Goal: Task Accomplishment & Management: Manage account settings

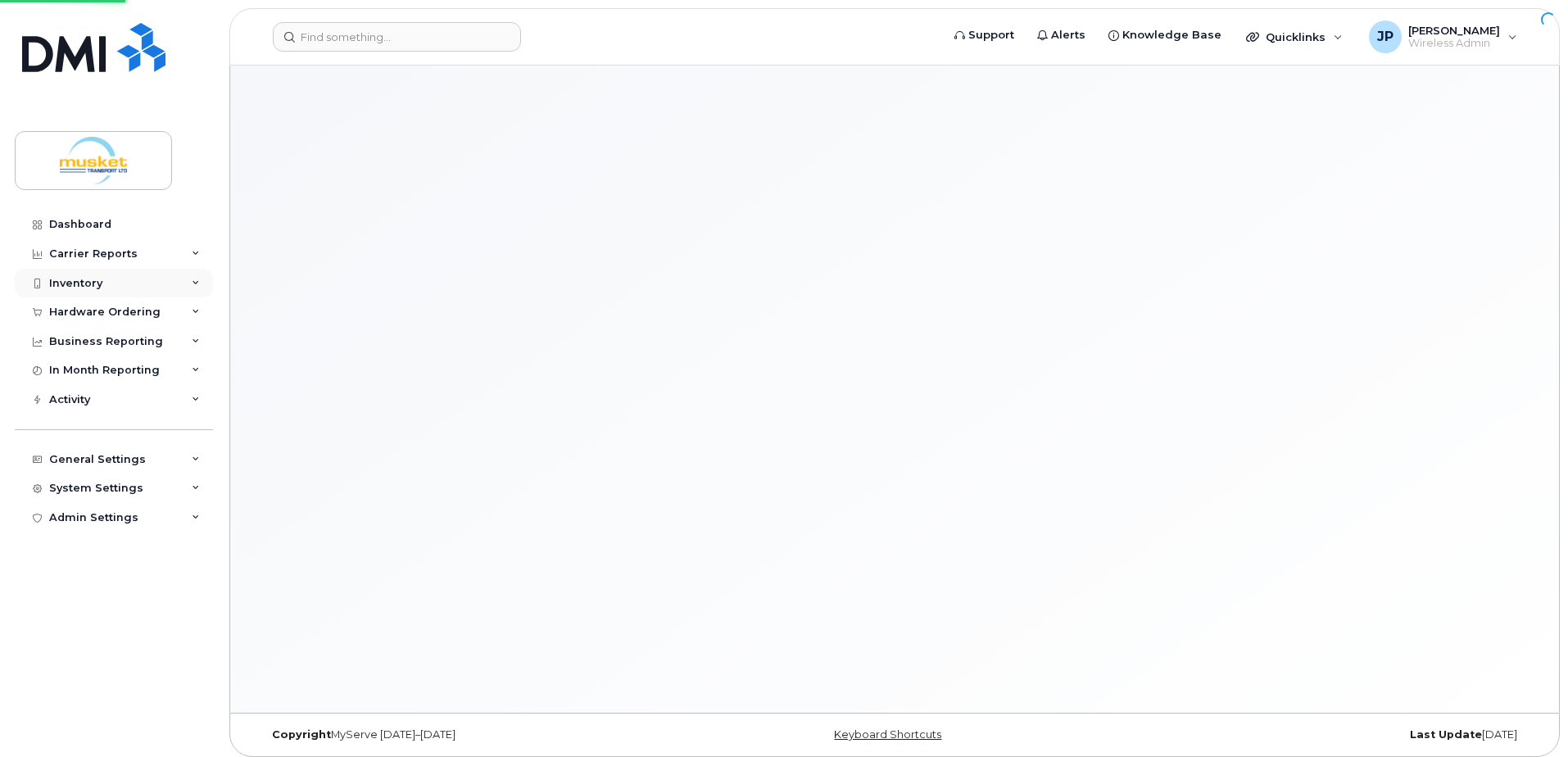
click at [92, 279] on div "Inventory" at bounding box center [75, 283] width 53 height 13
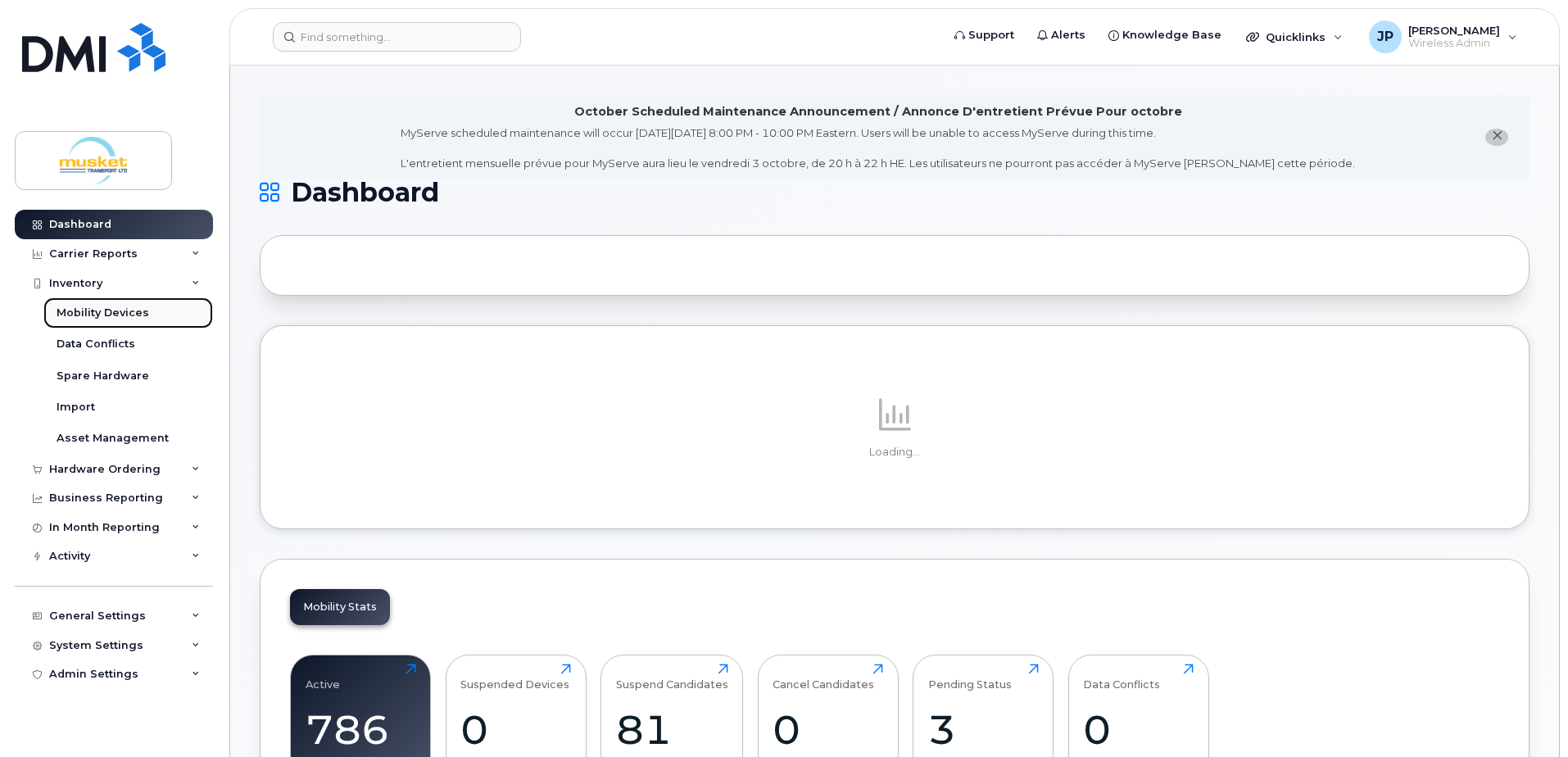
click at [79, 316] on div "Mobility Devices" at bounding box center [102, 313] width 93 height 15
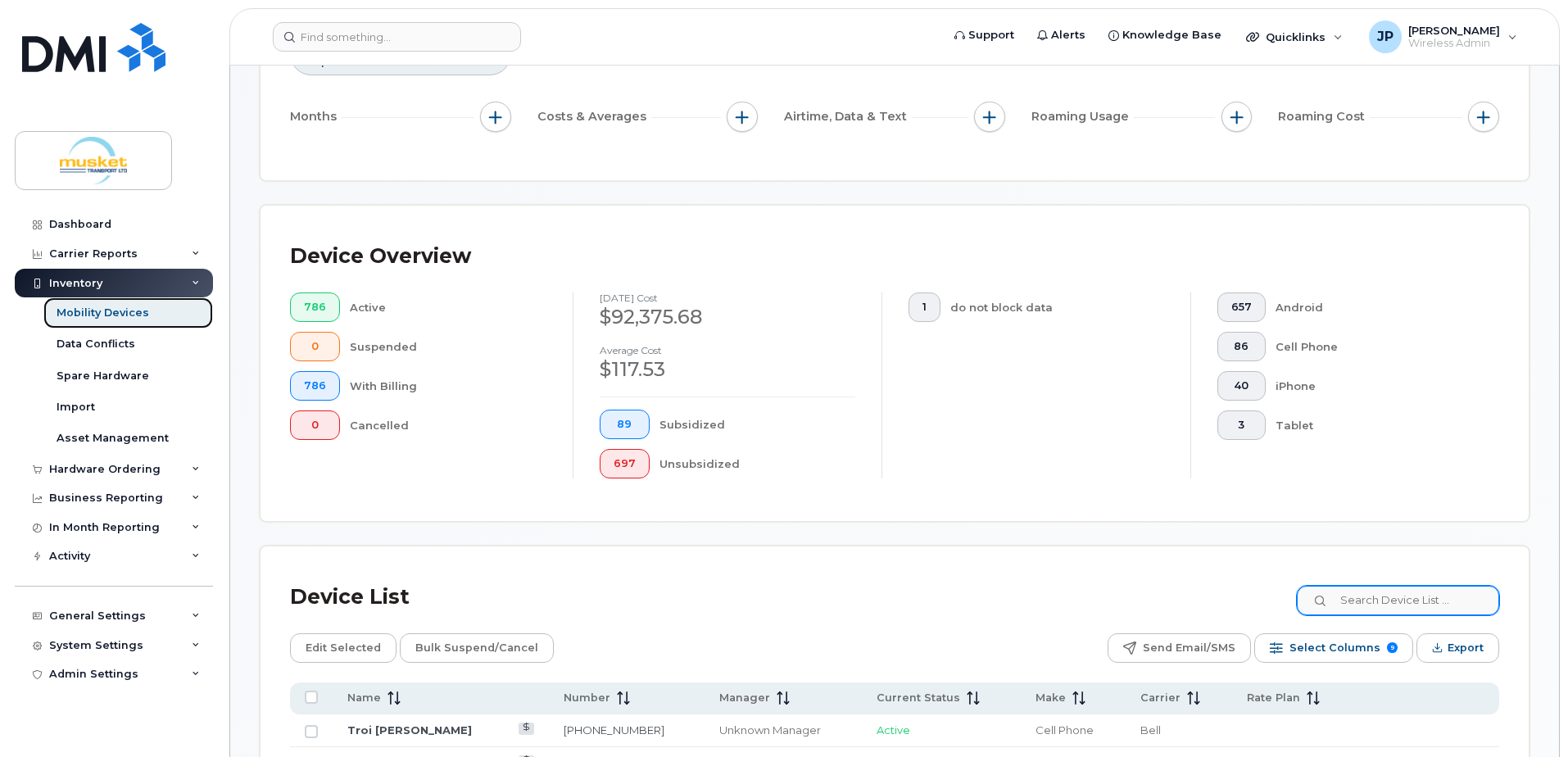
scroll to position [370, 0]
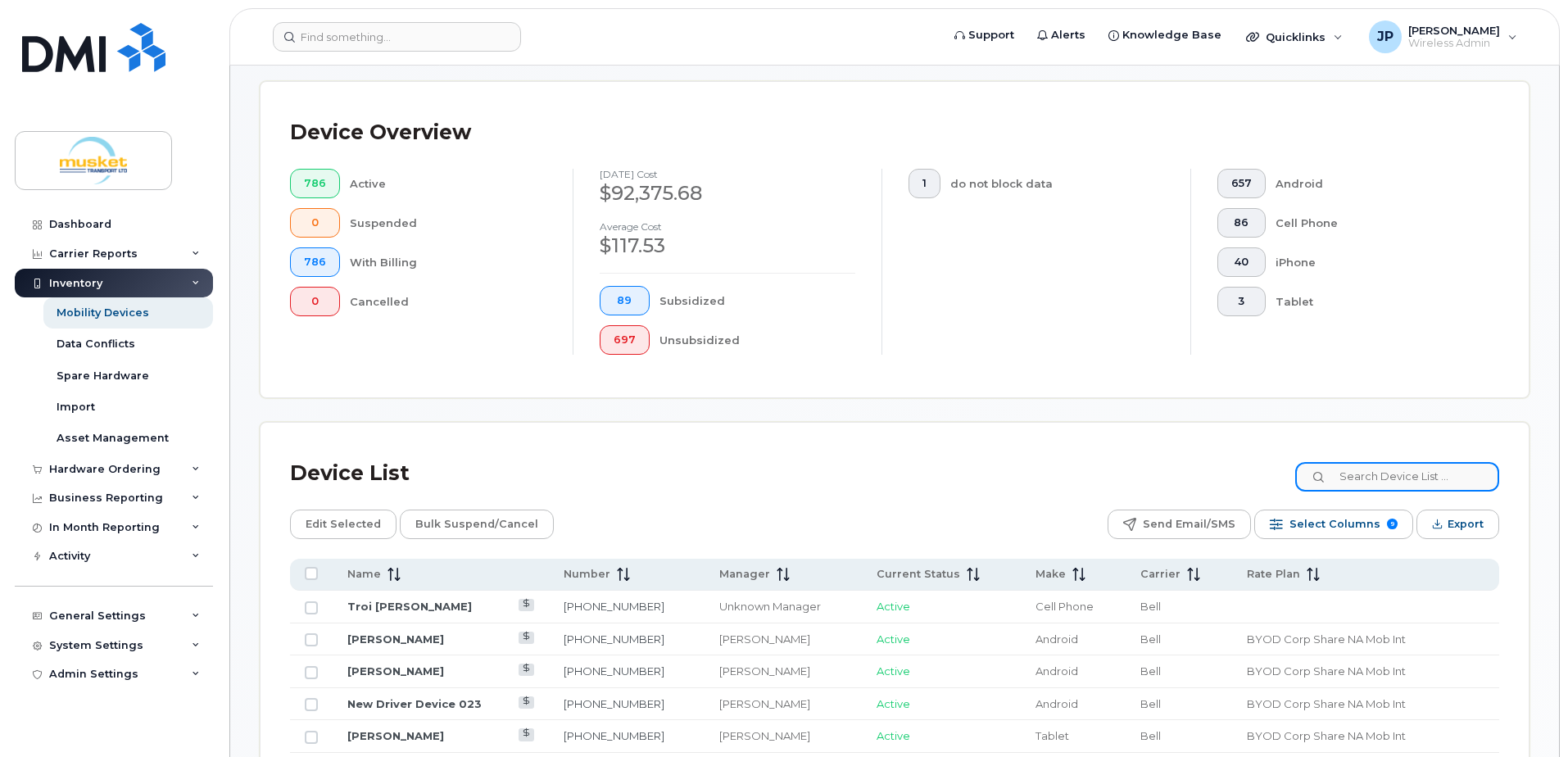
click at [1379, 476] on input at bounding box center [1397, 476] width 204 height 29
click at [1368, 472] on input at bounding box center [1397, 476] width 204 height 29
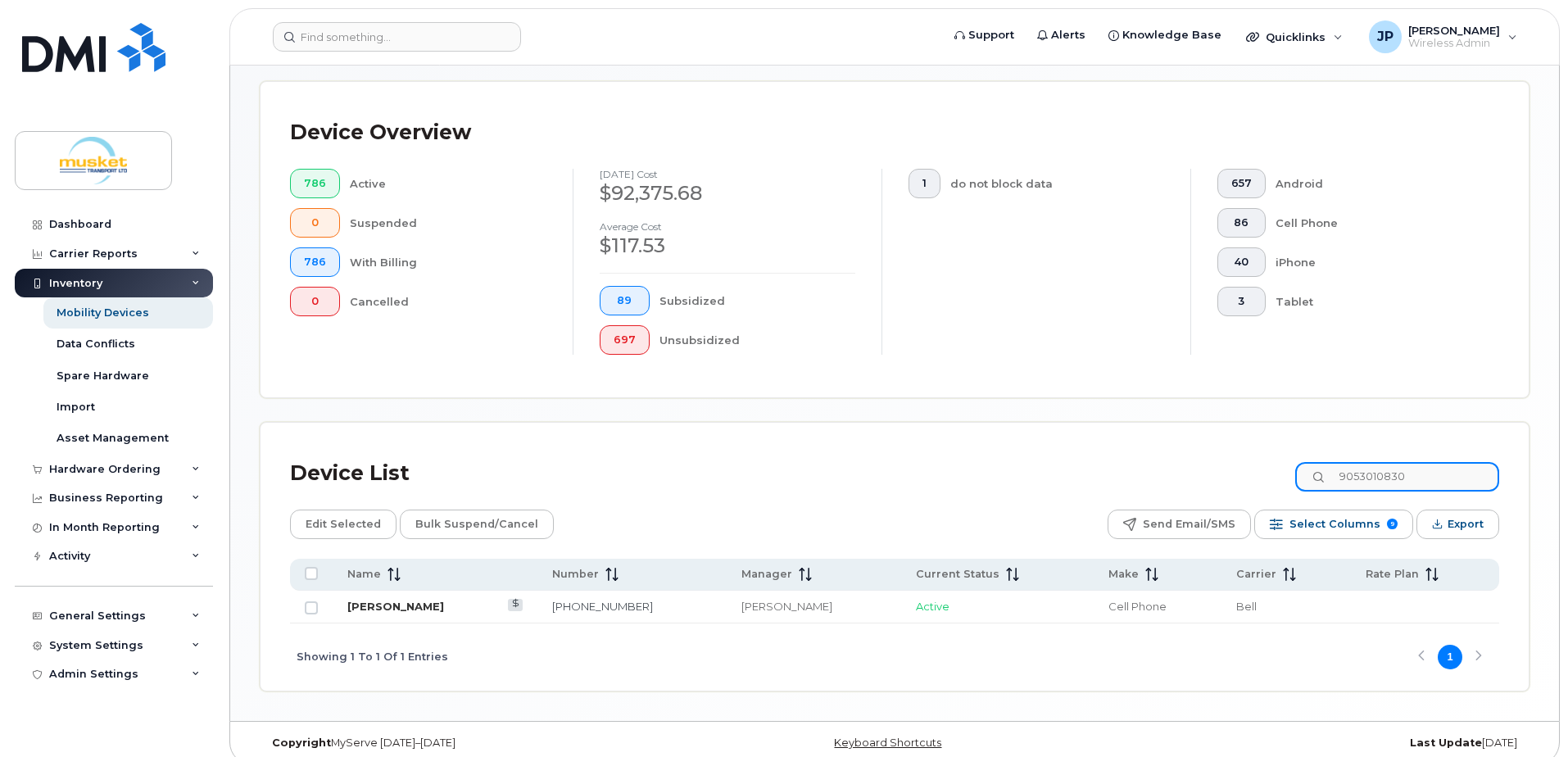
type input "9053010830"
click at [390, 607] on link "[PERSON_NAME]" at bounding box center [395, 606] width 97 height 13
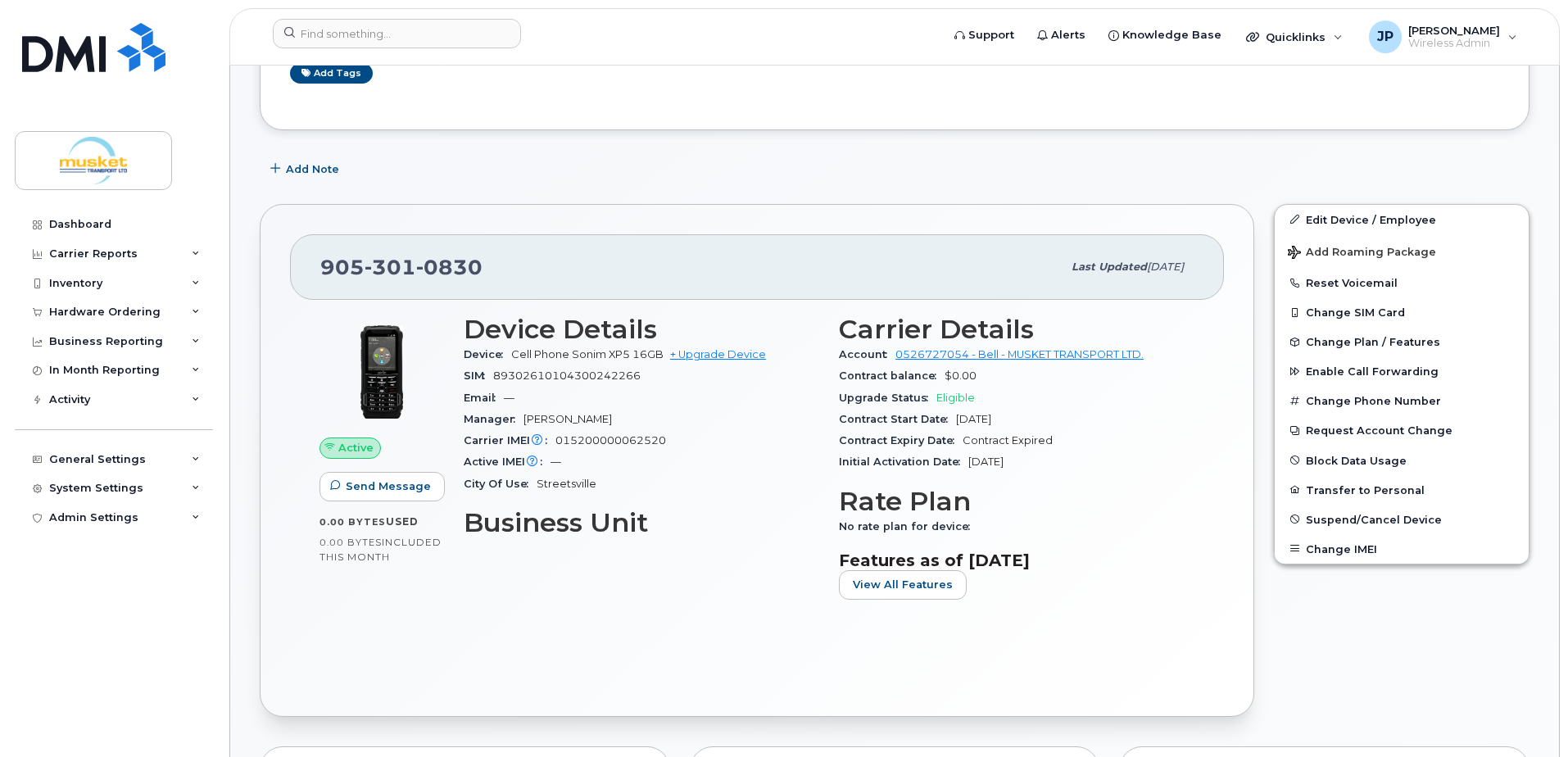
scroll to position [409, 0]
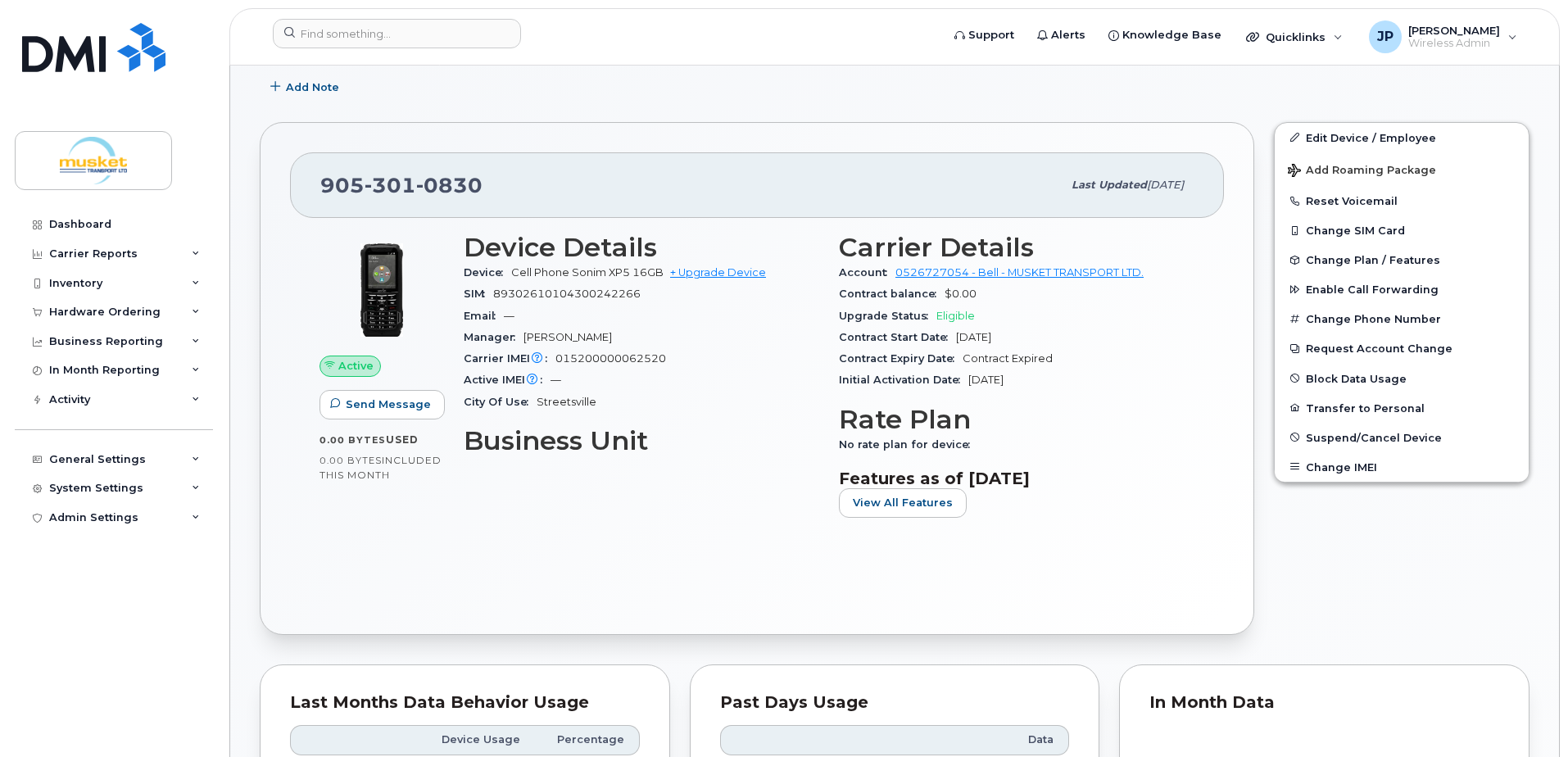
click at [1368, 520] on div "Edit Device / Employee Add Roaming Package Reset Voicemail Change SIM Card Chan…" at bounding box center [1401, 378] width 275 height 533
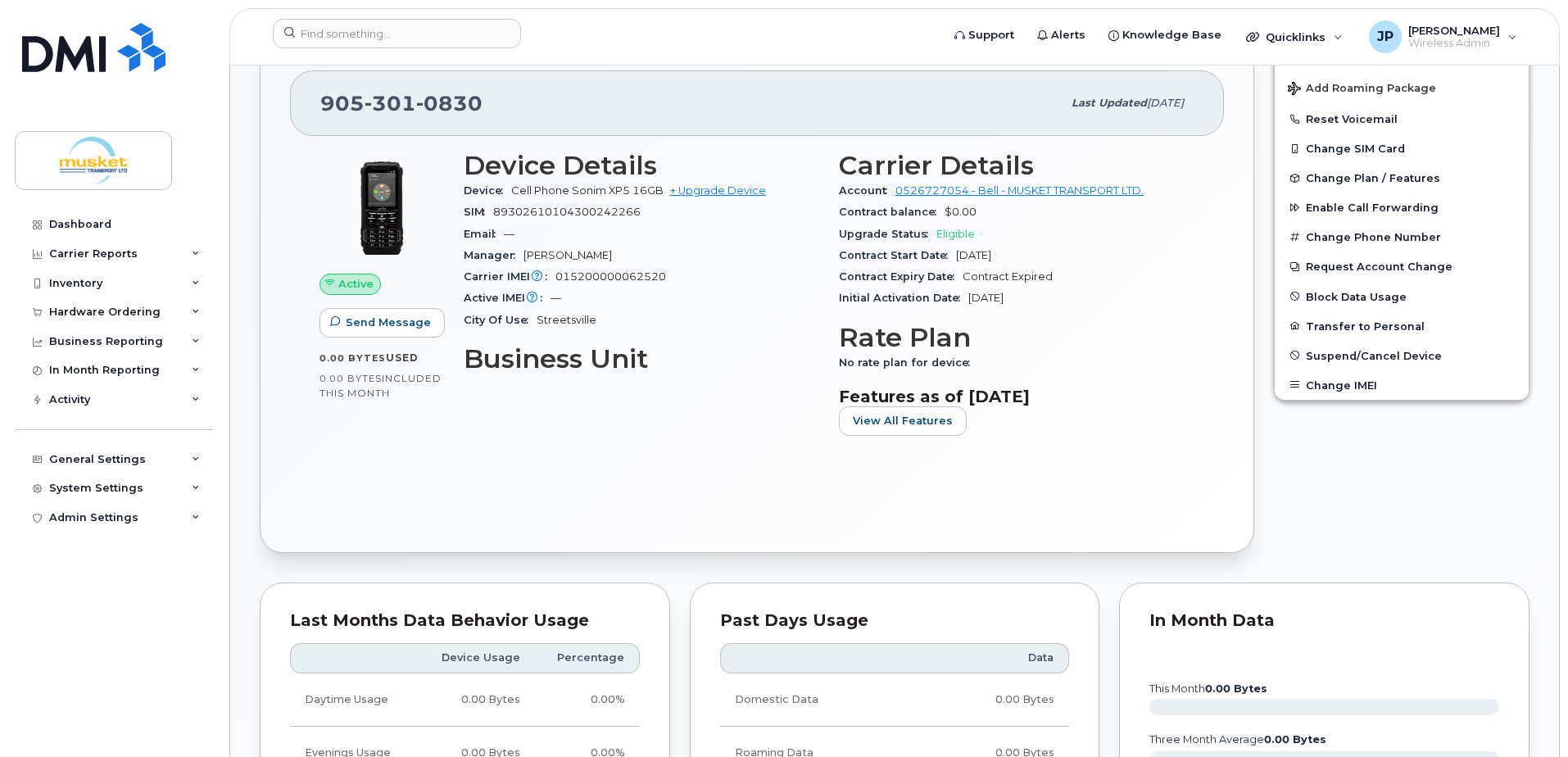
scroll to position [246, 0]
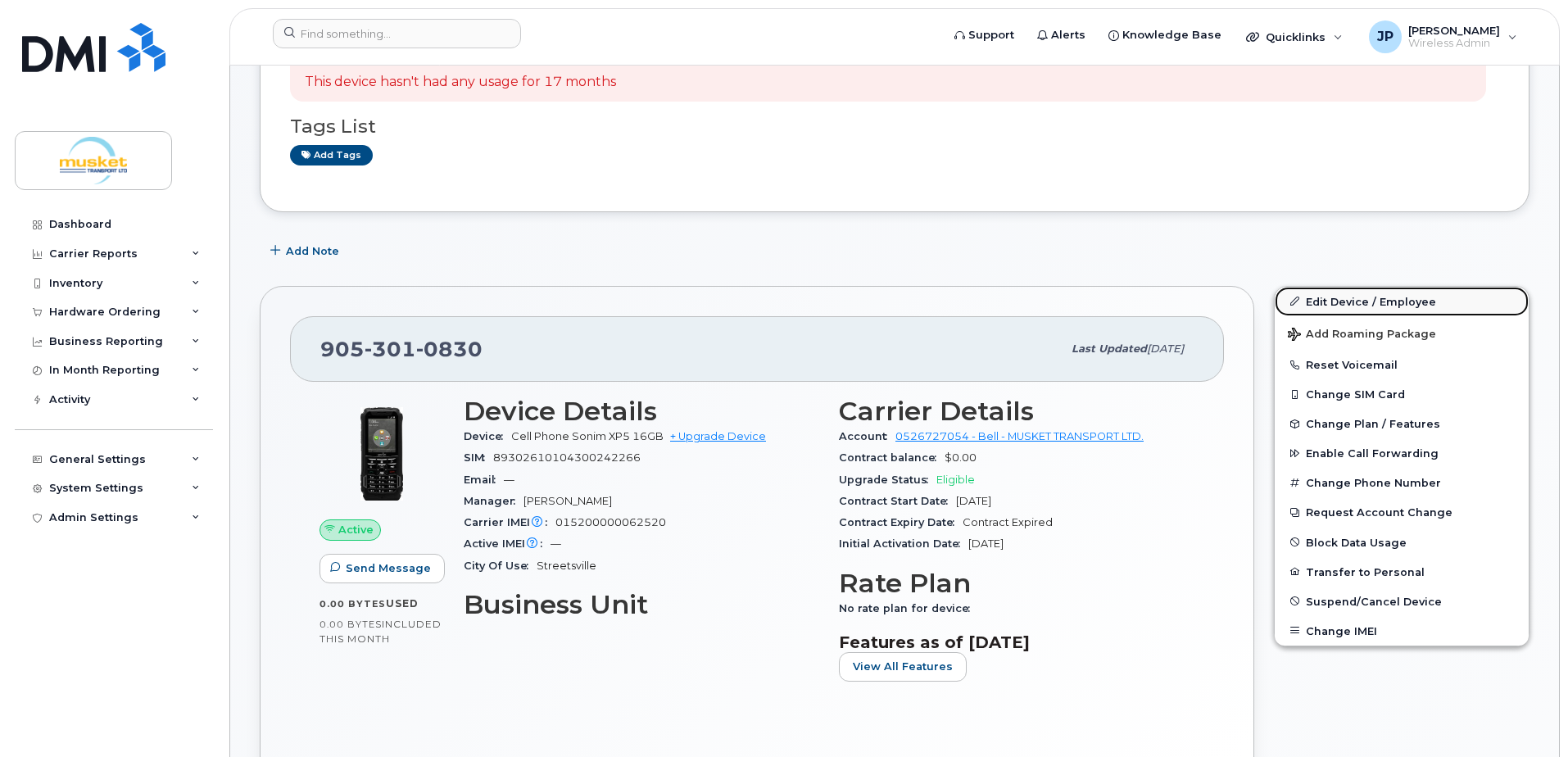
click at [1353, 300] on link "Edit Device / Employee" at bounding box center [1402, 302] width 254 height 29
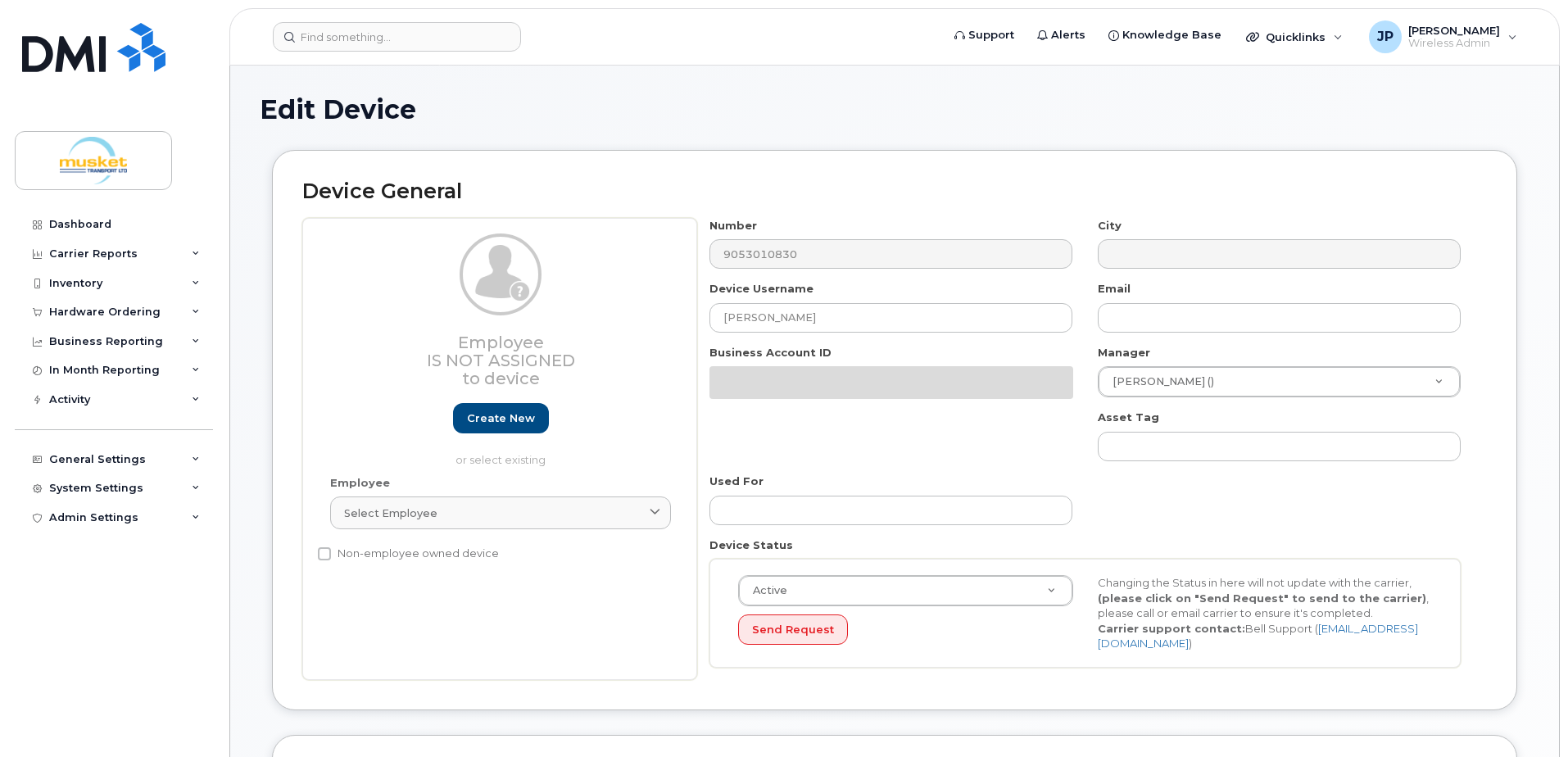
click at [684, 314] on div "Employee Is not assigned to device Create new or select existing Employee Selec…" at bounding box center [895, 449] width 1185 height 462
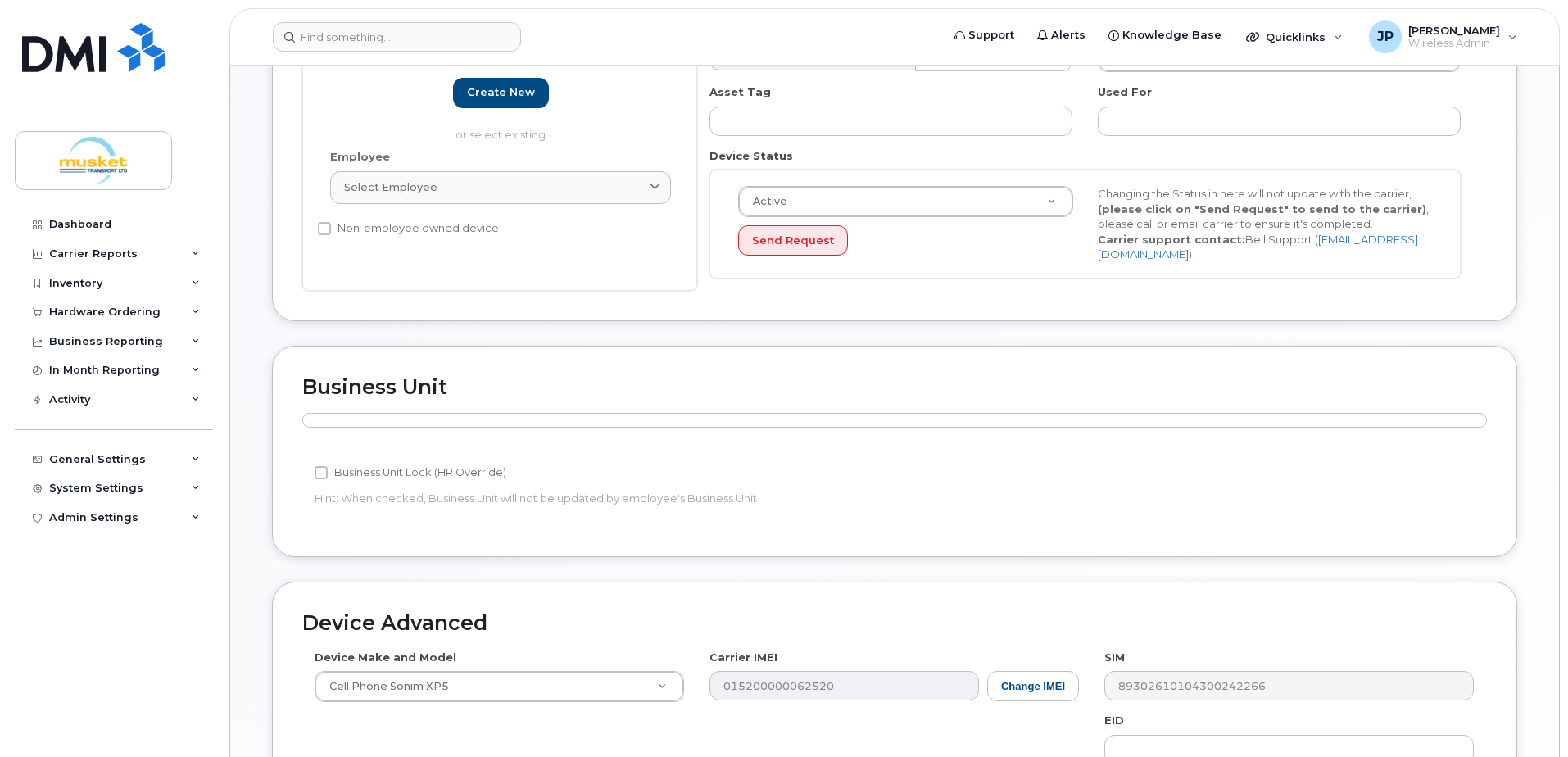
scroll to position [717, 0]
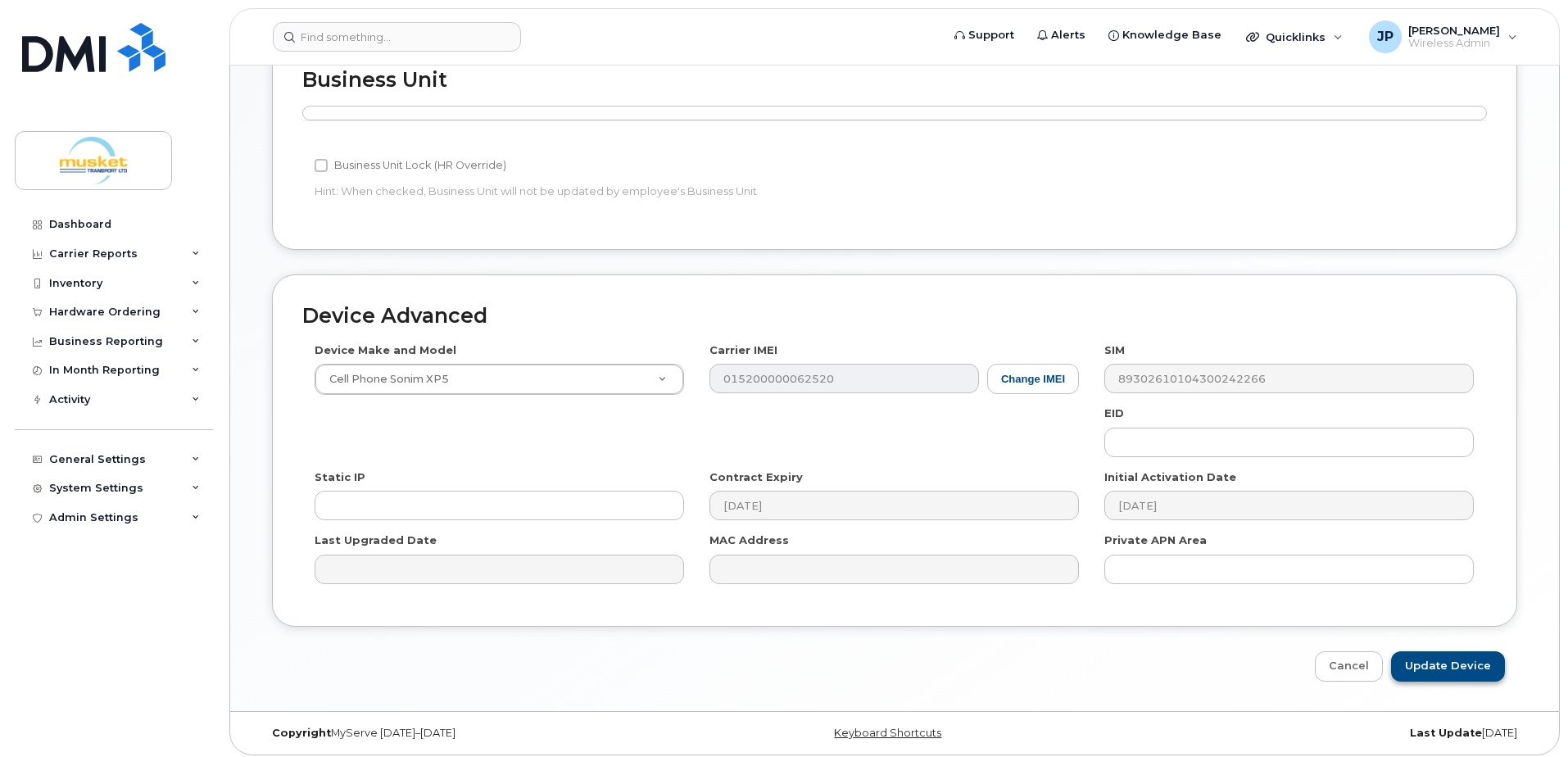
type input "Spare 1"
click at [1439, 656] on input "Update Device" at bounding box center [1448, 666] width 114 height 30
type input "Saving..."
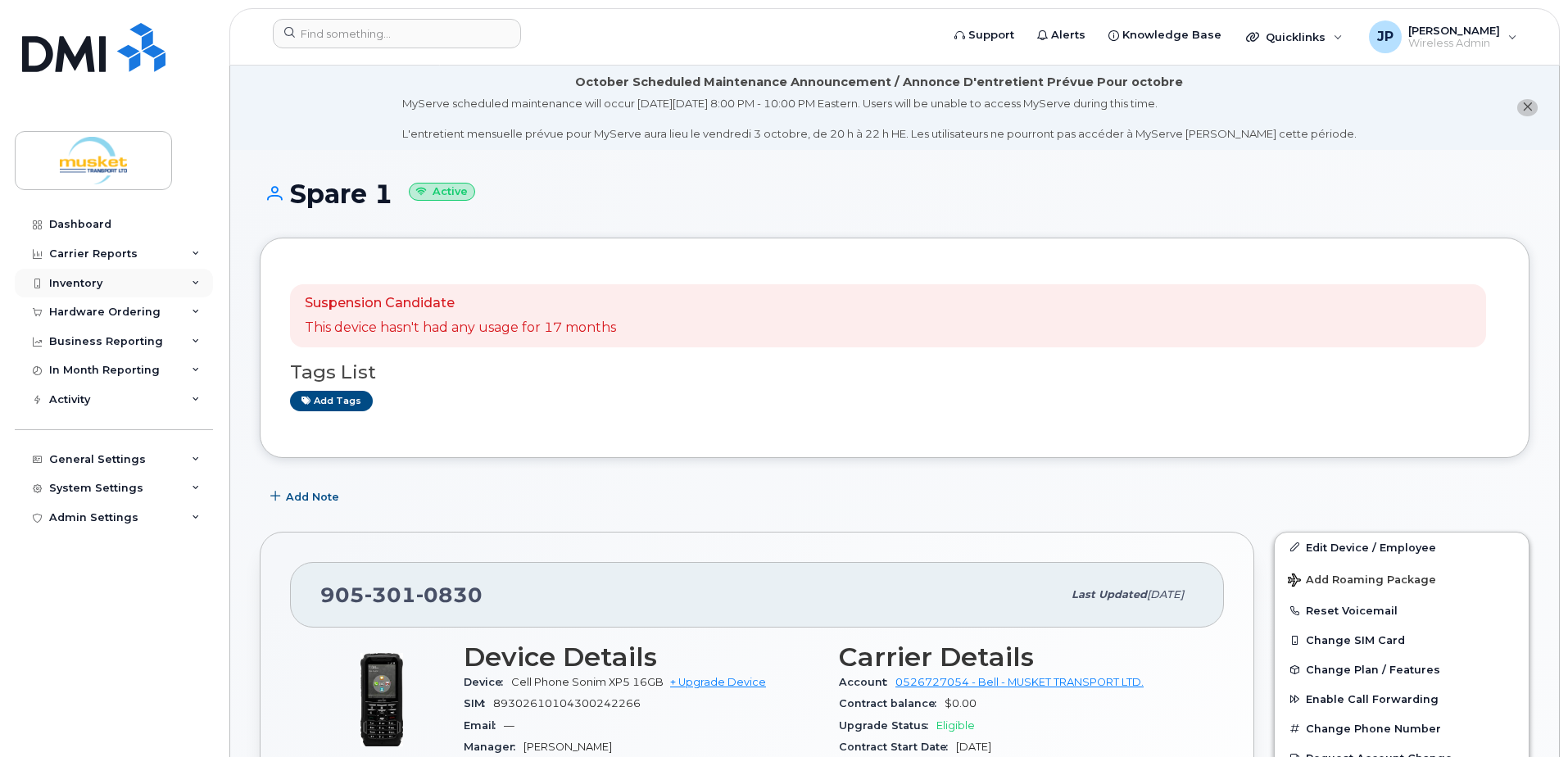
click at [138, 282] on div "Inventory" at bounding box center [114, 283] width 199 height 29
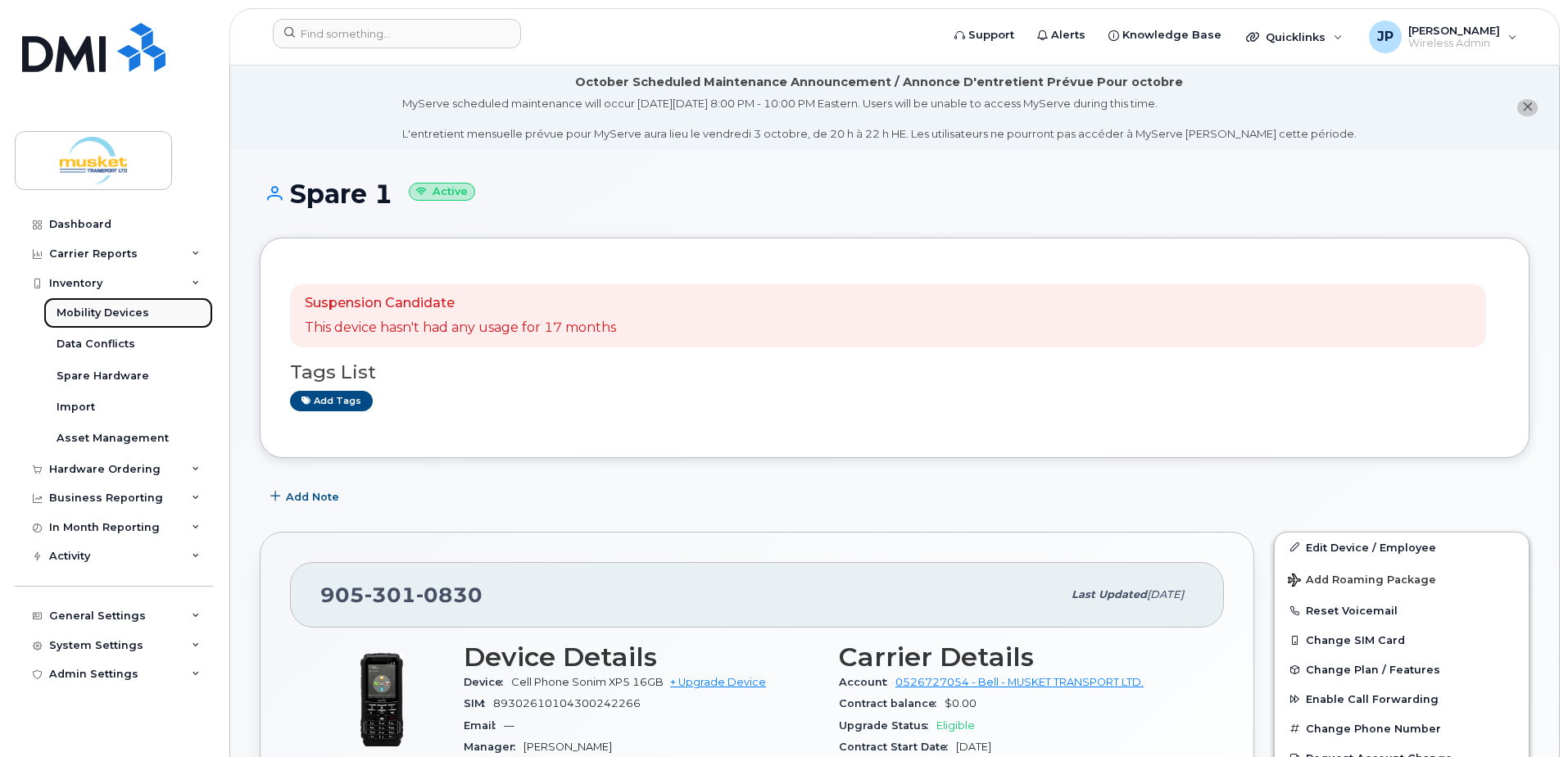
click at [90, 314] on div "Mobility Devices" at bounding box center [102, 313] width 93 height 15
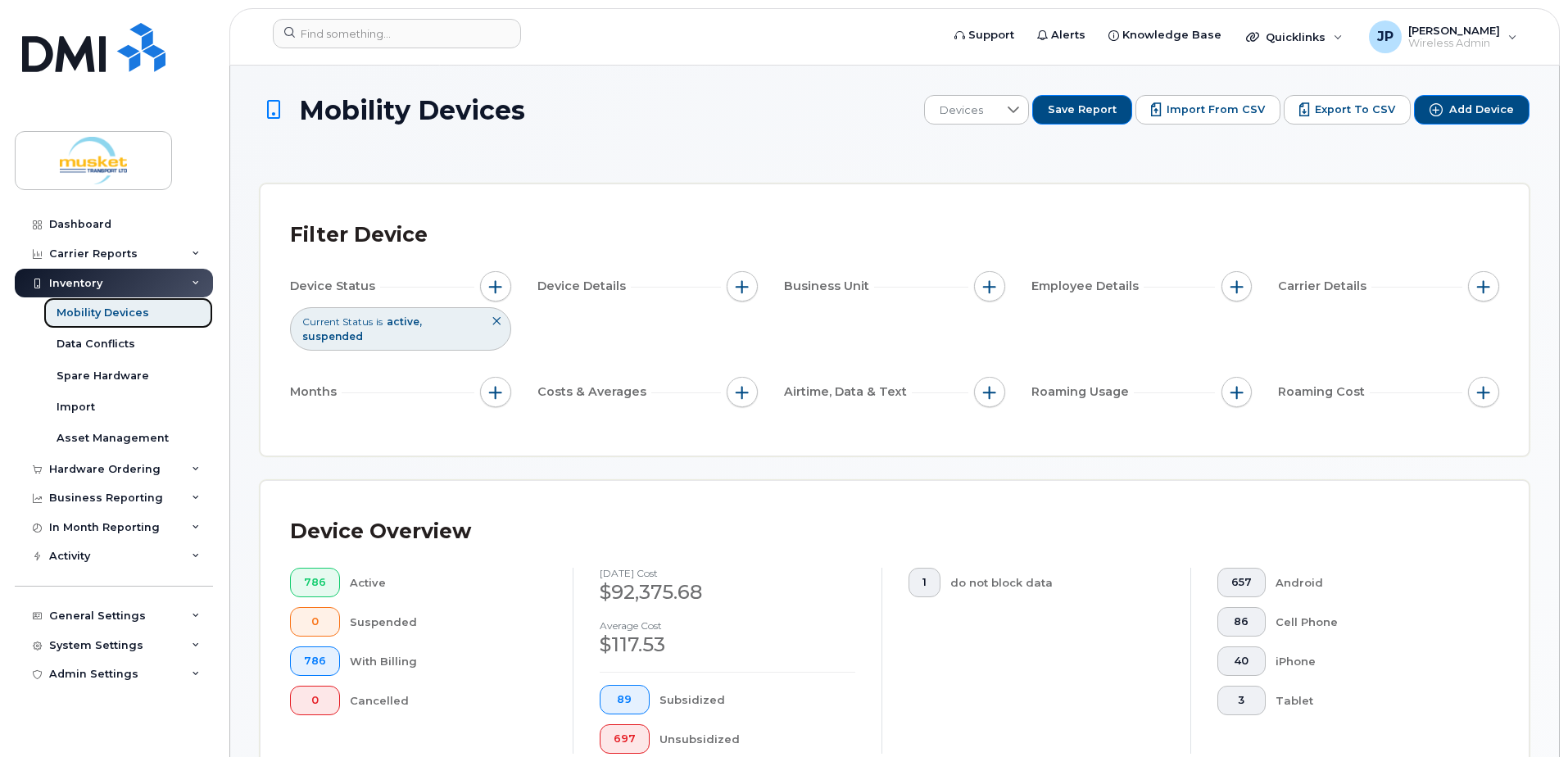
scroll to position [399, 0]
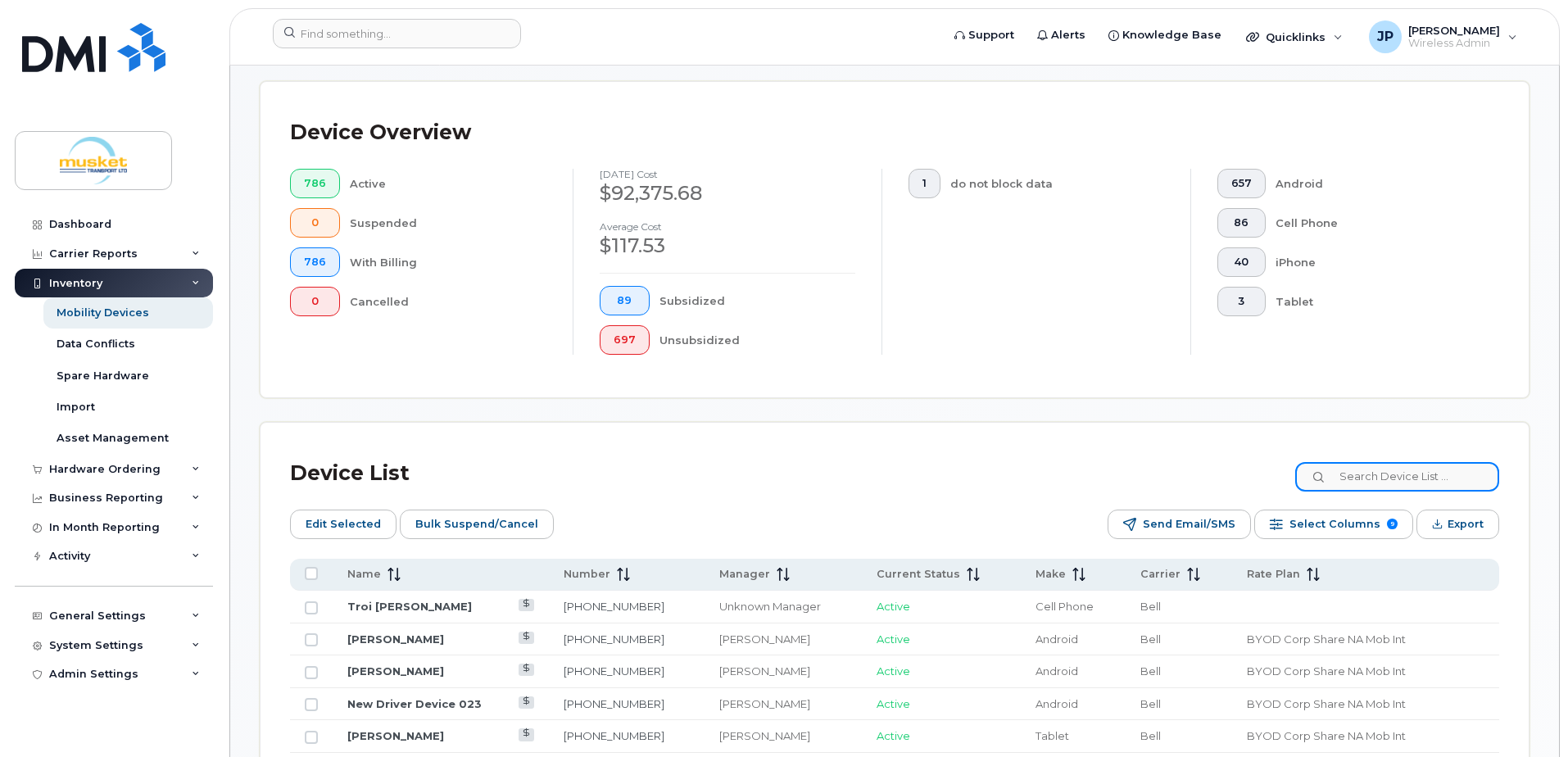
click at [1404, 483] on input at bounding box center [1397, 476] width 204 height 29
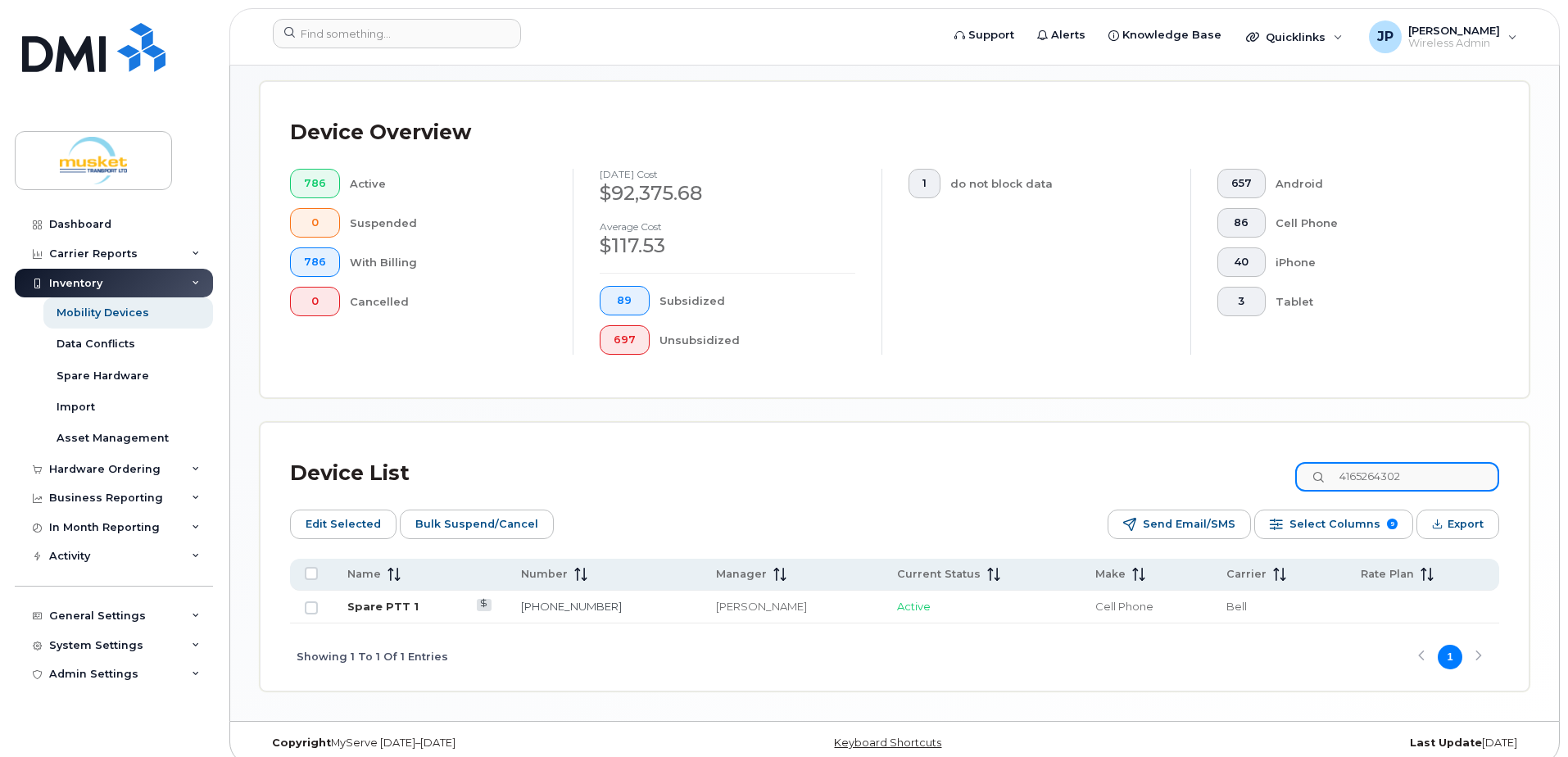
type input "4165264302"
click at [396, 605] on link "Spare PTT 1" at bounding box center [383, 606] width 71 height 13
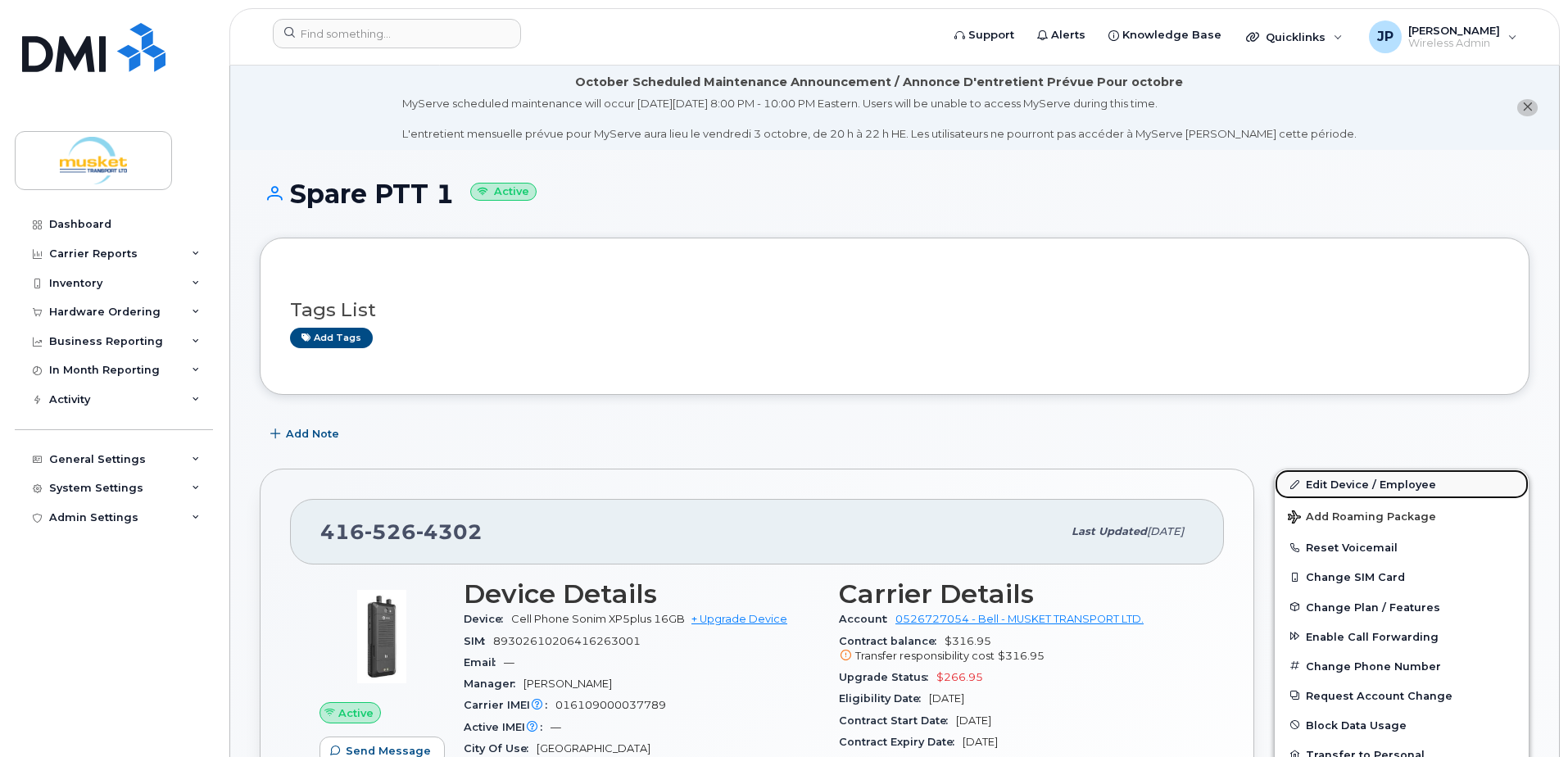
click at [1338, 482] on link "Edit Device / Employee" at bounding box center [1402, 484] width 254 height 29
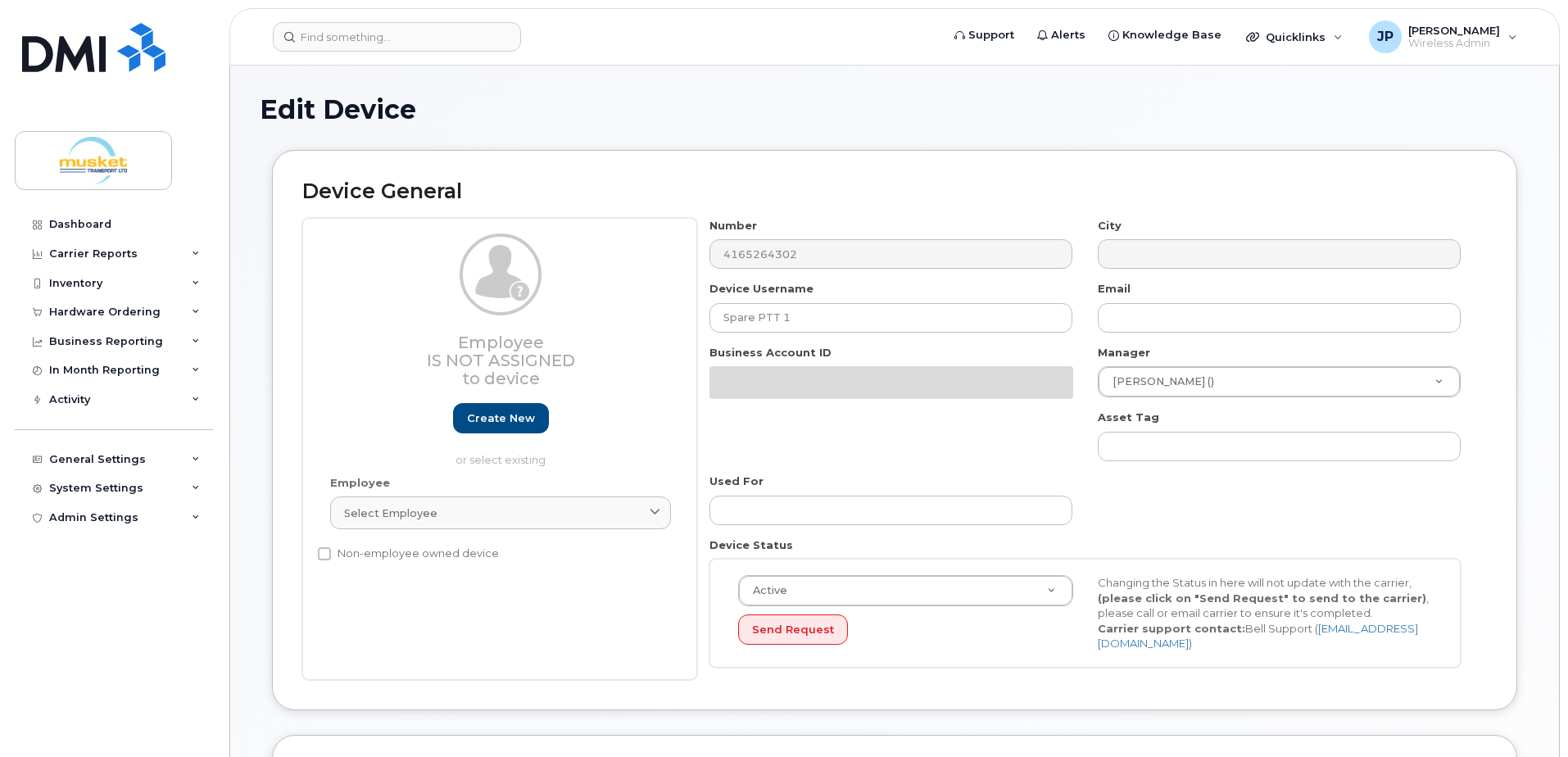
click at [649, 312] on div "Employee Is not assigned to device Create new or select existing Employee Selec…" at bounding box center [895, 449] width 1185 height 462
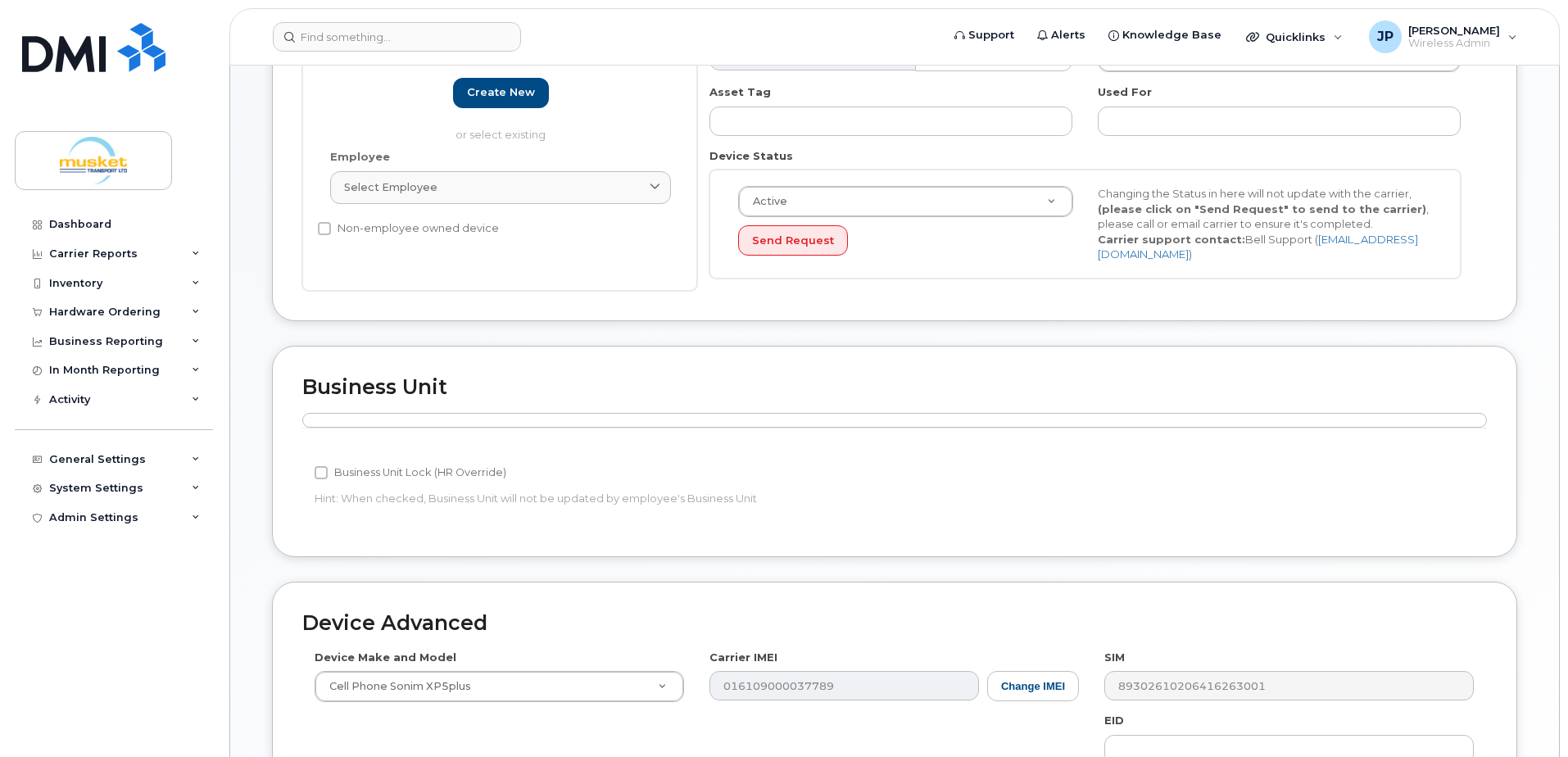
scroll to position [717, 0]
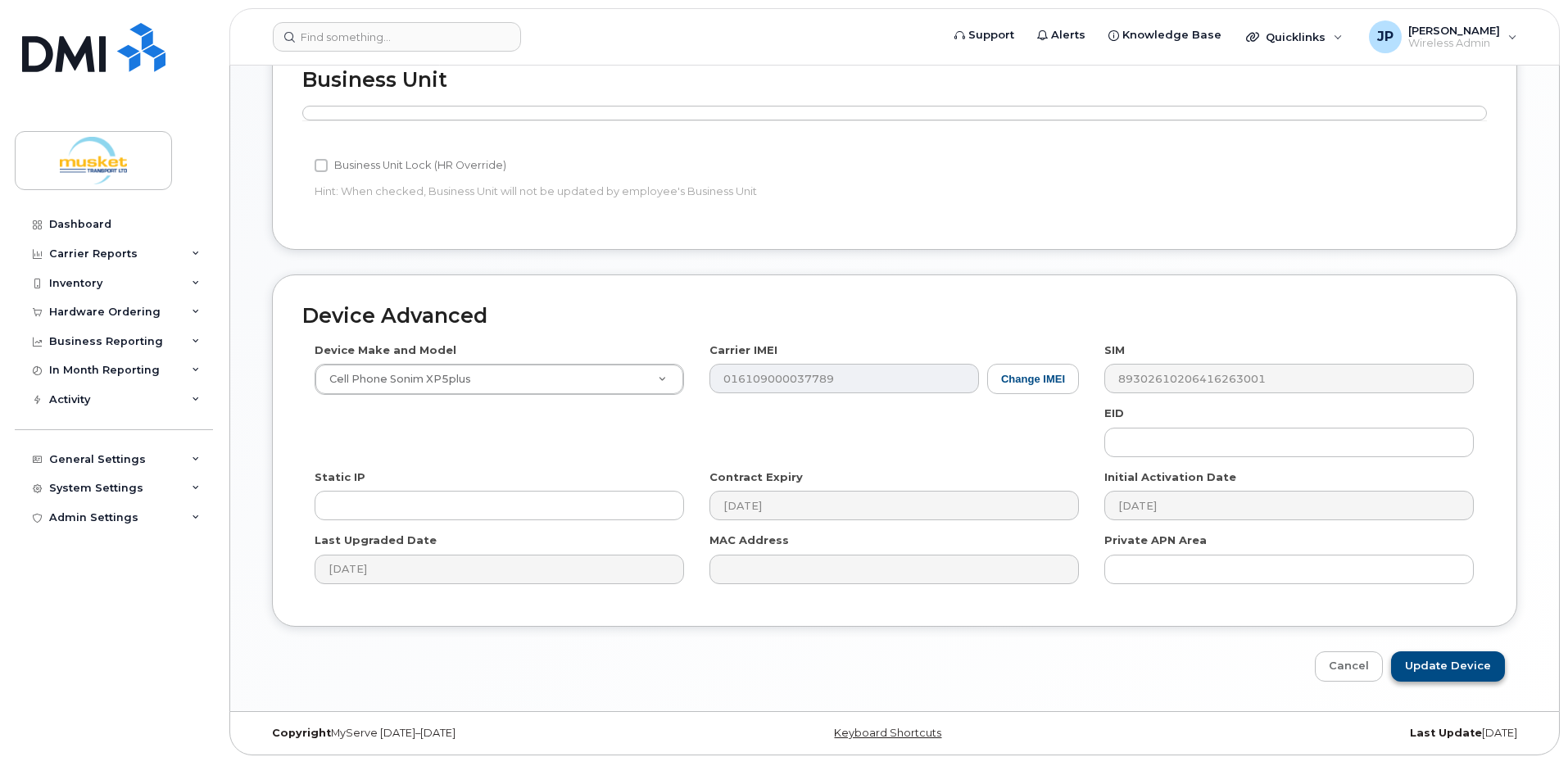
type input "[PERSON_NAME]"
click at [1454, 669] on input "Update Device" at bounding box center [1448, 666] width 114 height 30
type input "Saving..."
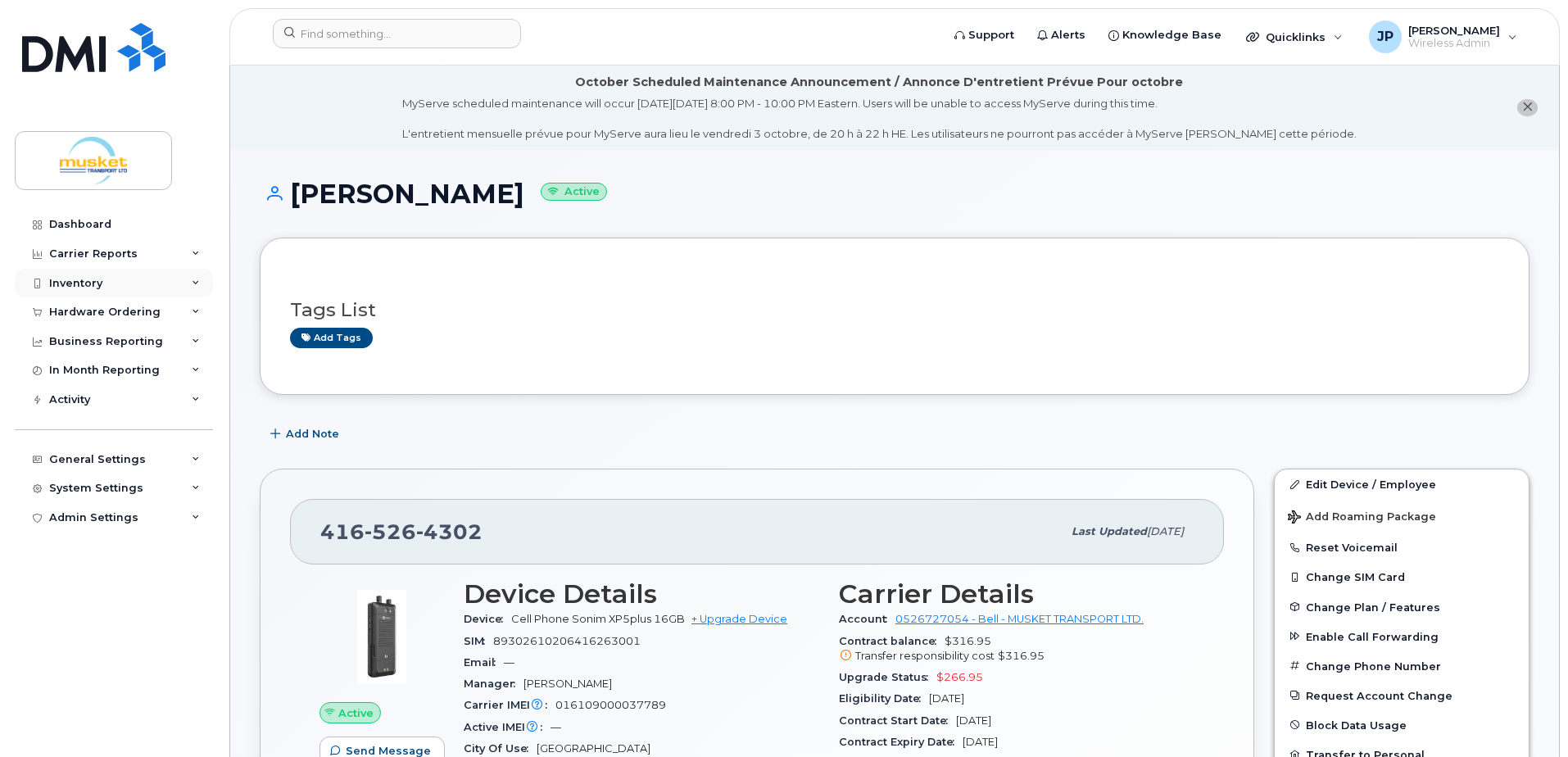
click at [125, 281] on div "Inventory" at bounding box center [114, 283] width 199 height 29
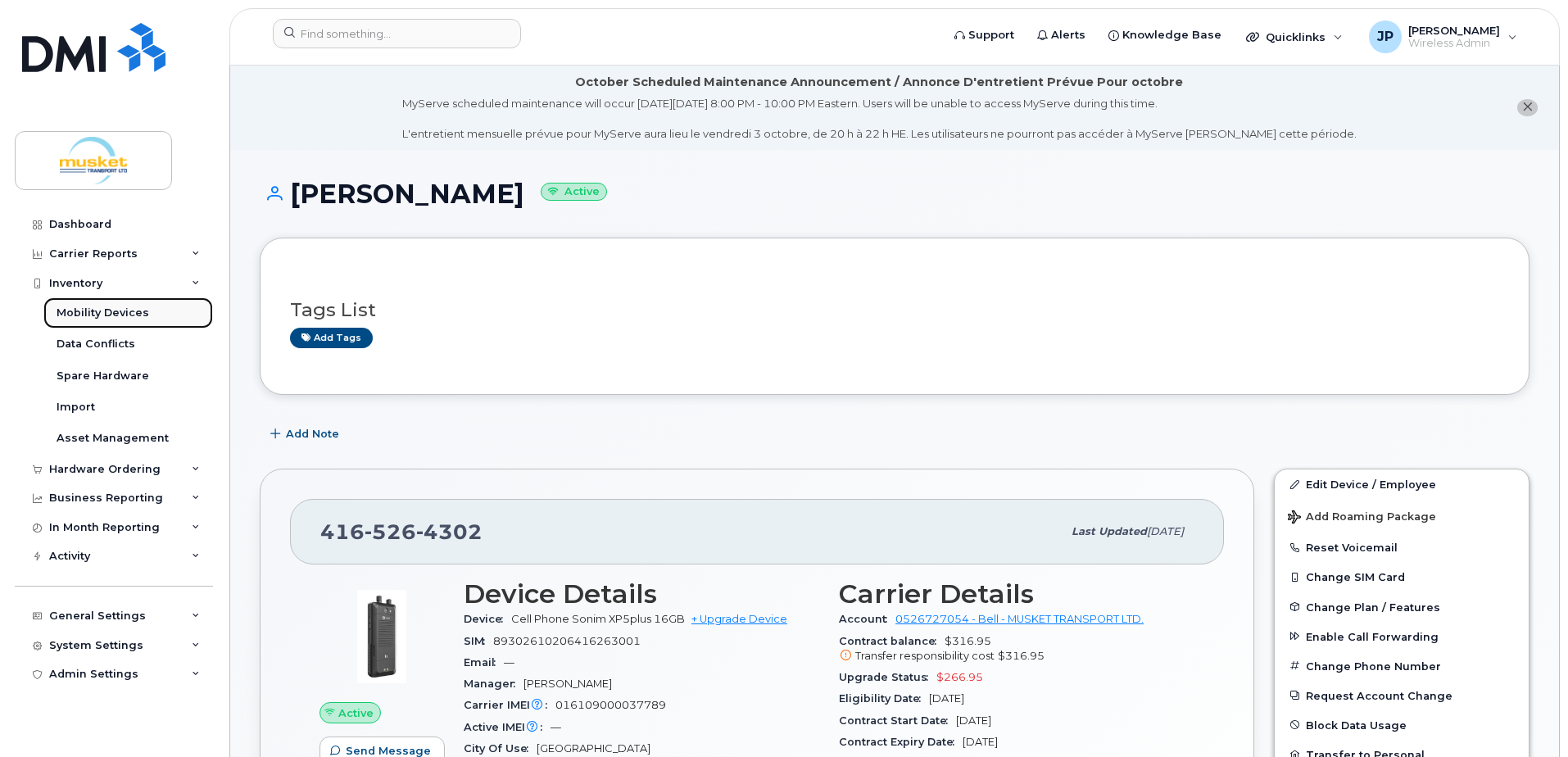
click at [103, 317] on div "Mobility Devices" at bounding box center [102, 313] width 93 height 15
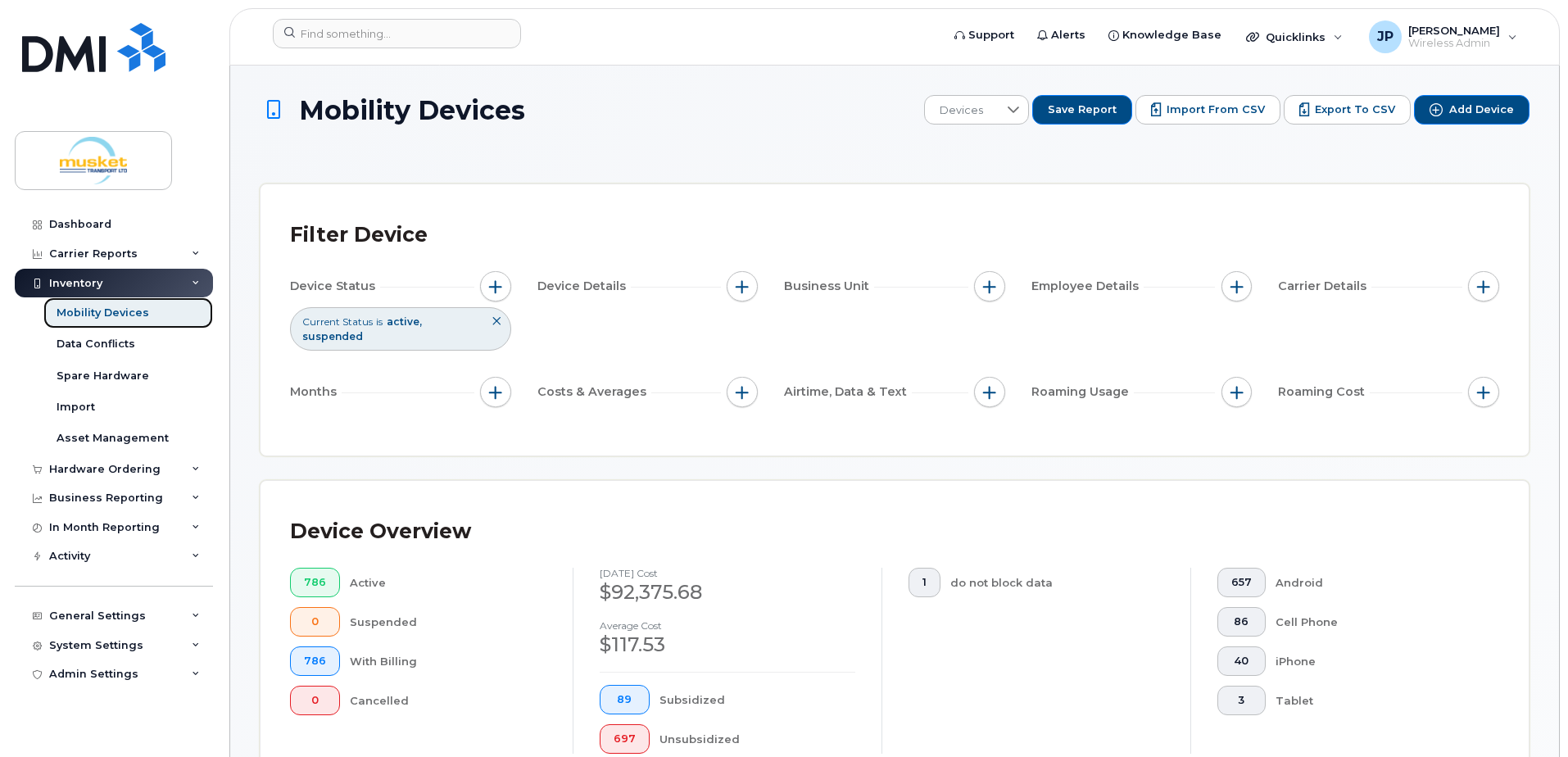
scroll to position [399, 0]
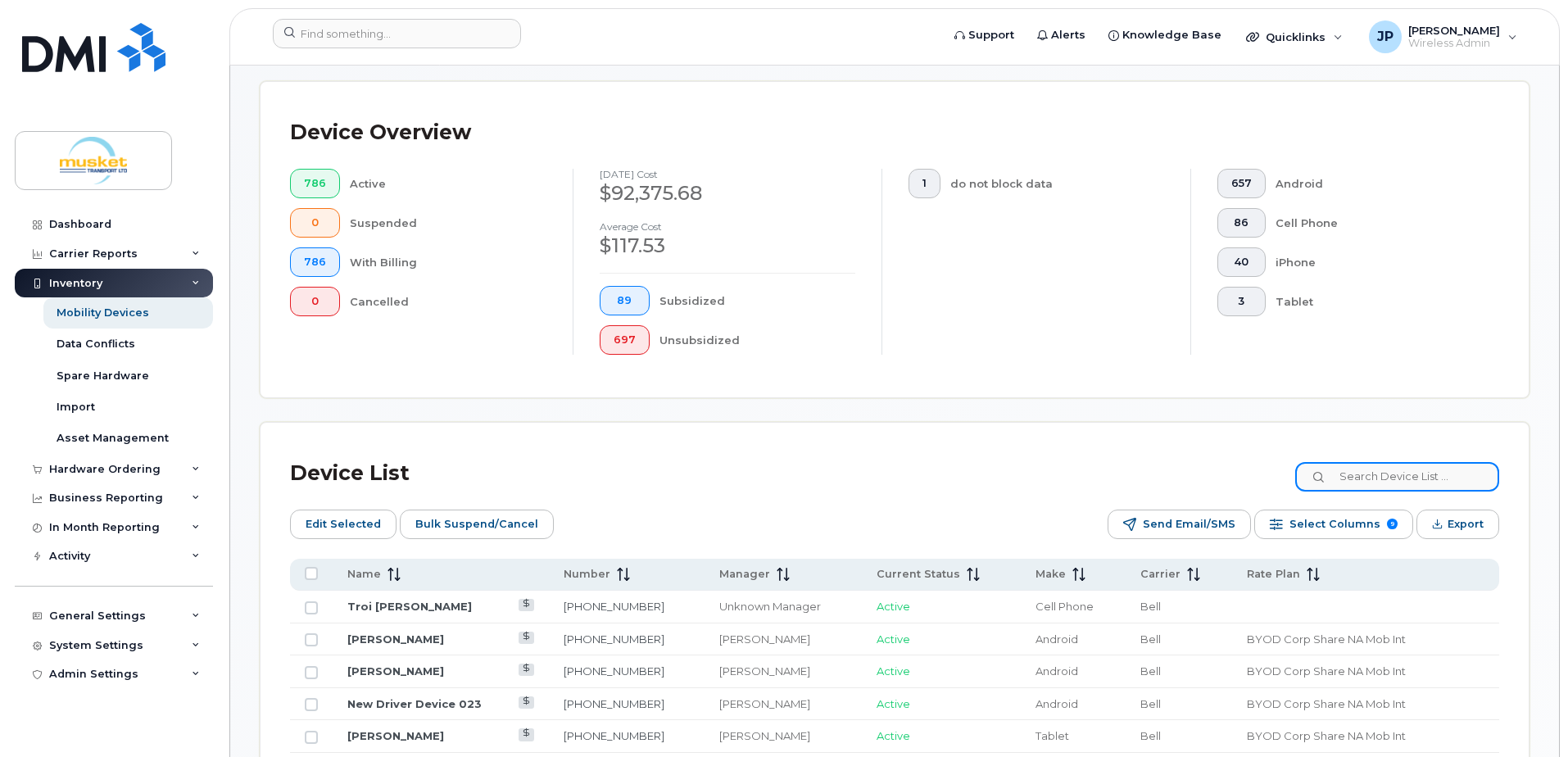
click at [1367, 478] on input at bounding box center [1397, 476] width 204 height 29
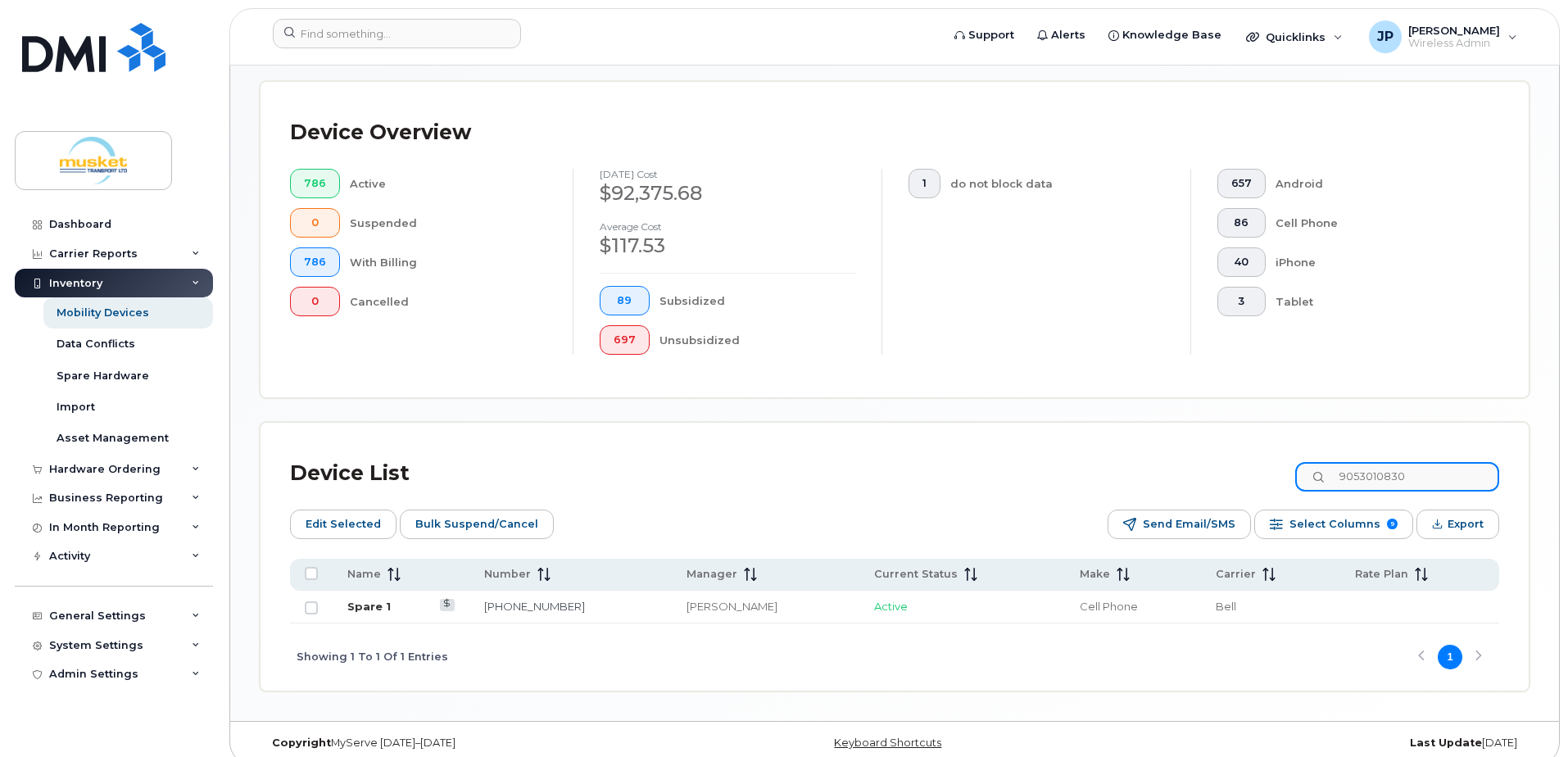
type input "9053010830"
click at [368, 611] on link "Spare 1" at bounding box center [369, 606] width 43 height 13
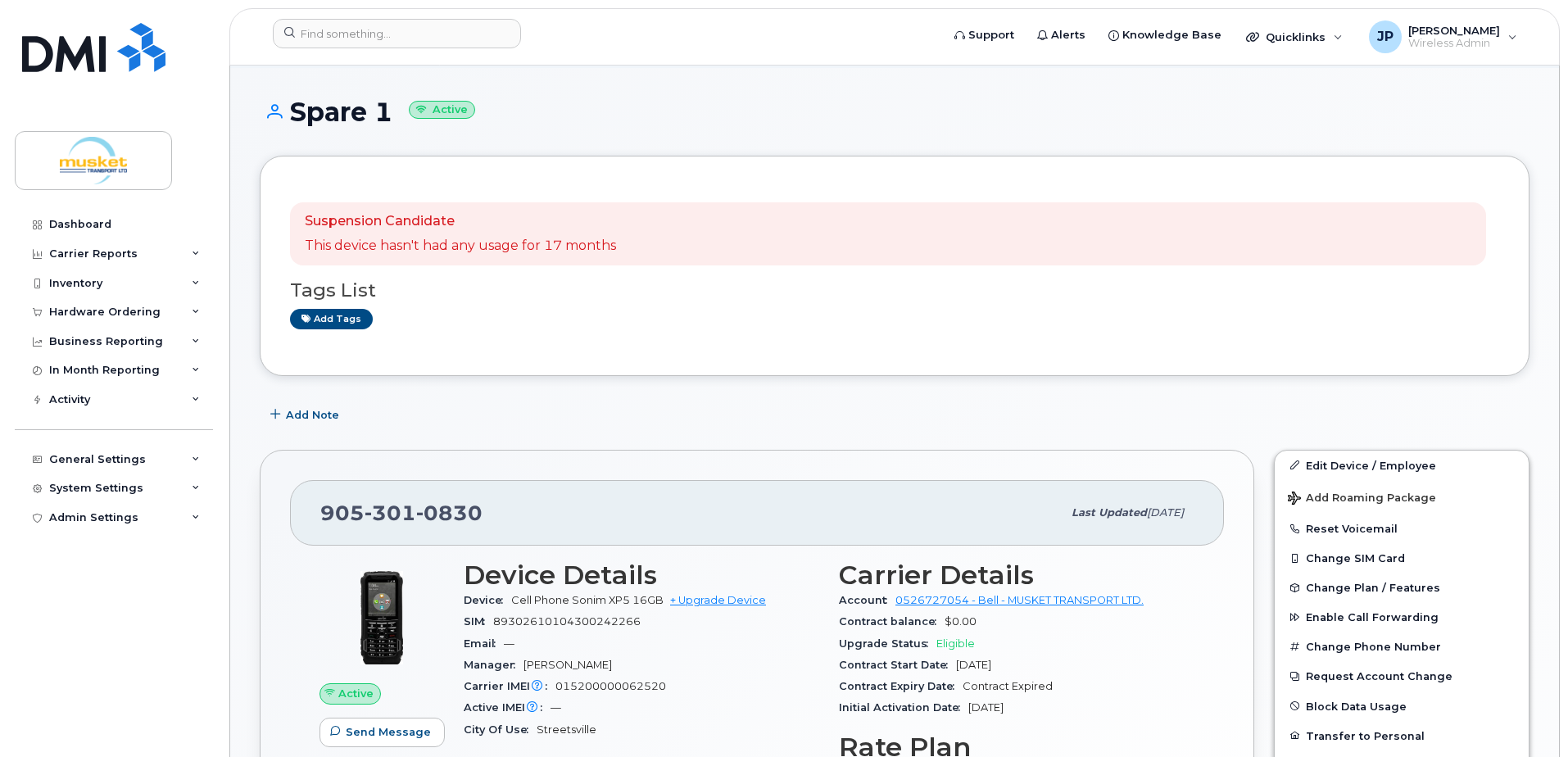
scroll to position [164, 0]
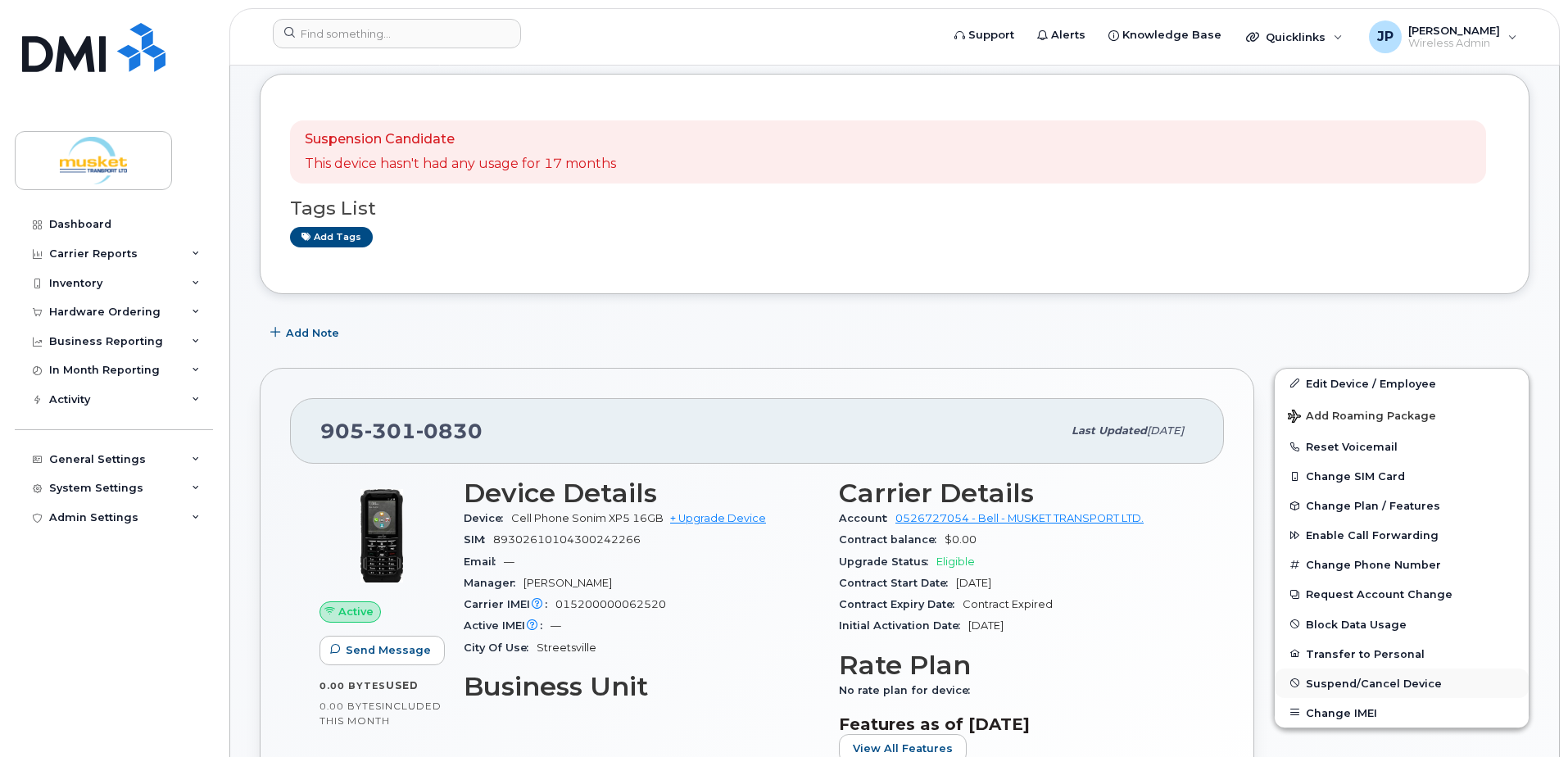
click at [1387, 679] on span "Suspend/Cancel Device" at bounding box center [1374, 682] width 136 height 12
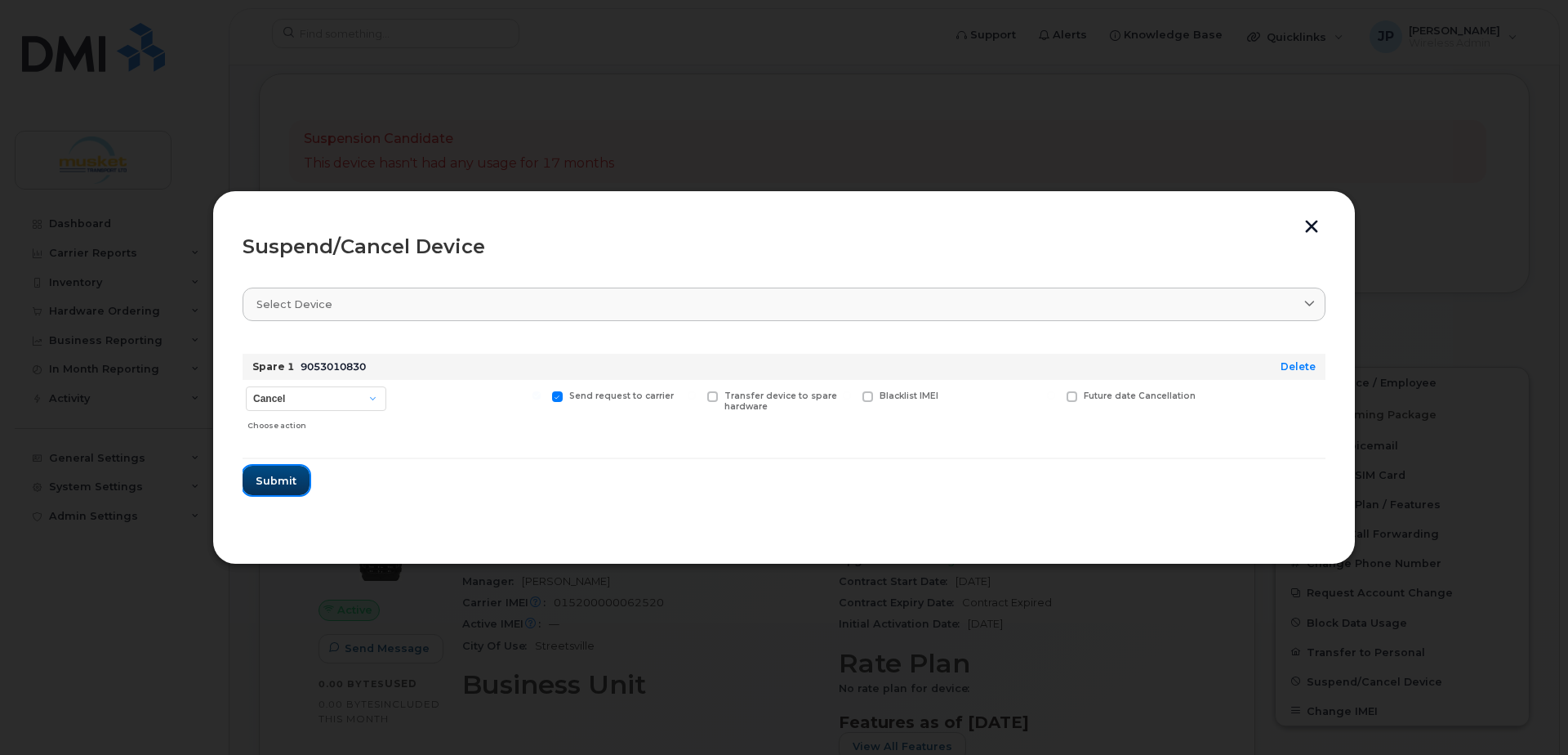
click at [279, 481] on span "Submit" at bounding box center [276, 481] width 41 height 16
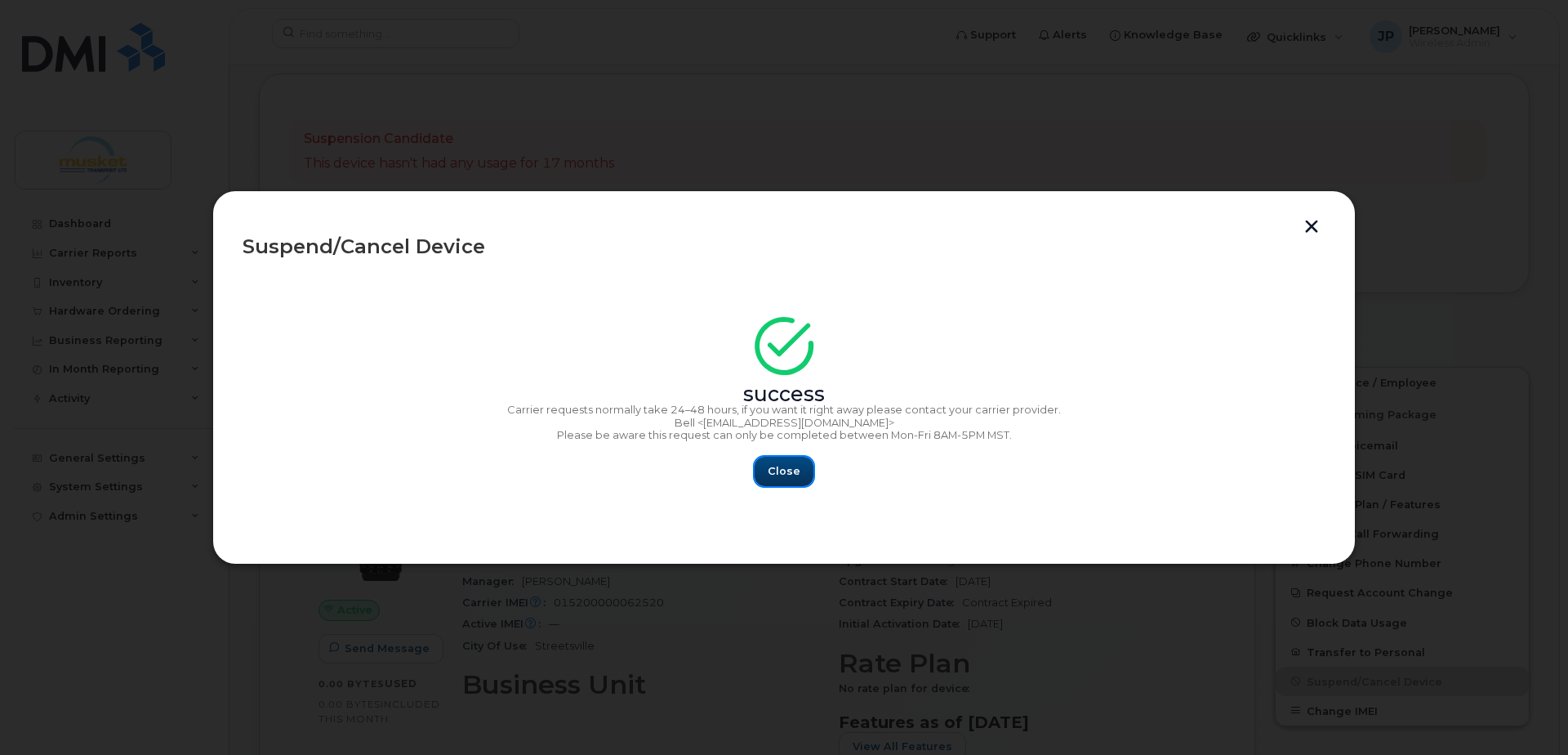
click at [794, 469] on span "Close" at bounding box center [784, 471] width 33 height 16
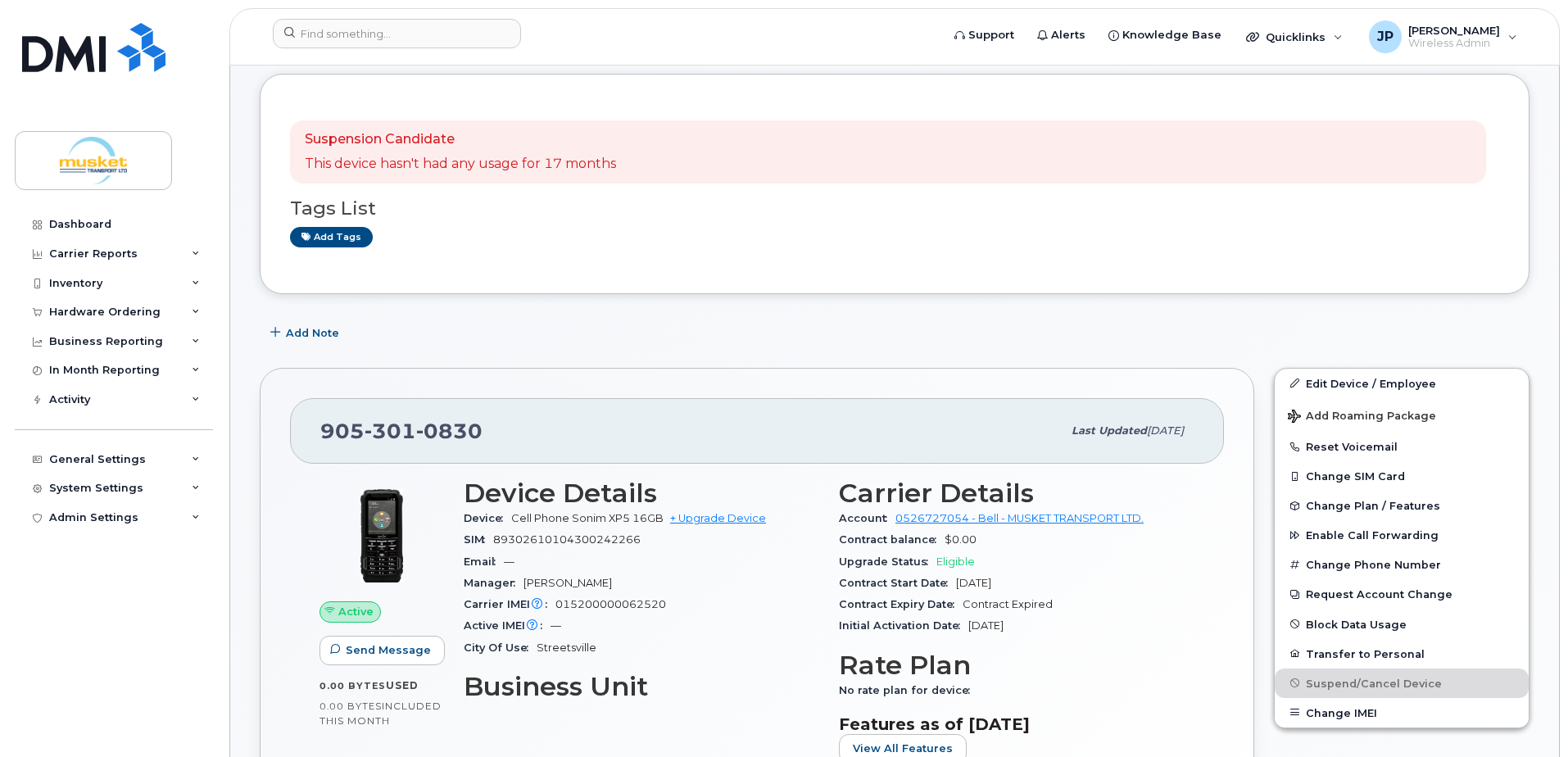
click at [1308, 329] on div "Add Note" at bounding box center [894, 333] width 1270 height 29
